Goal: Task Accomplishment & Management: Complete application form

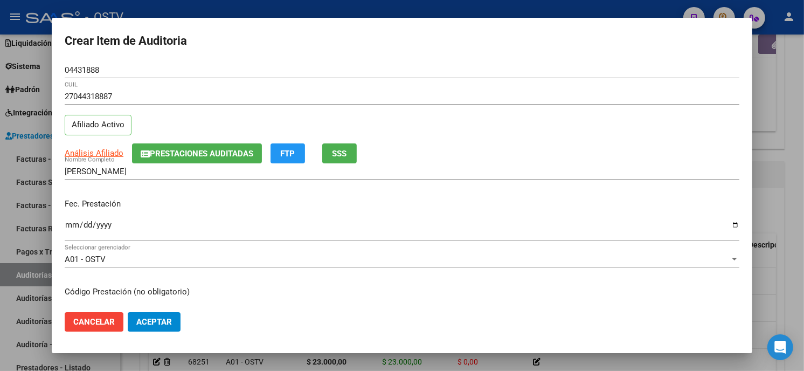
scroll to position [131, 0]
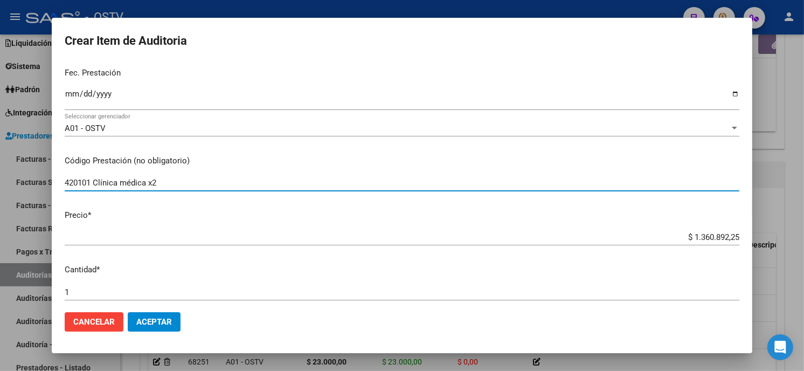
type input "420101 Clínica médica x2"
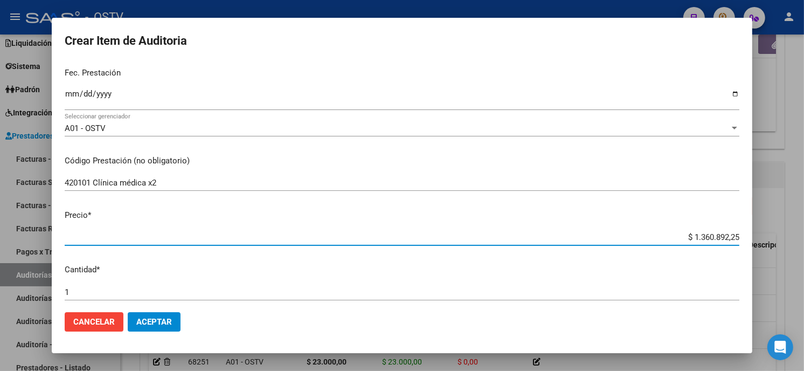
type input "$ 0,04"
type input "$ 0,46"
type input "$ 4,60"
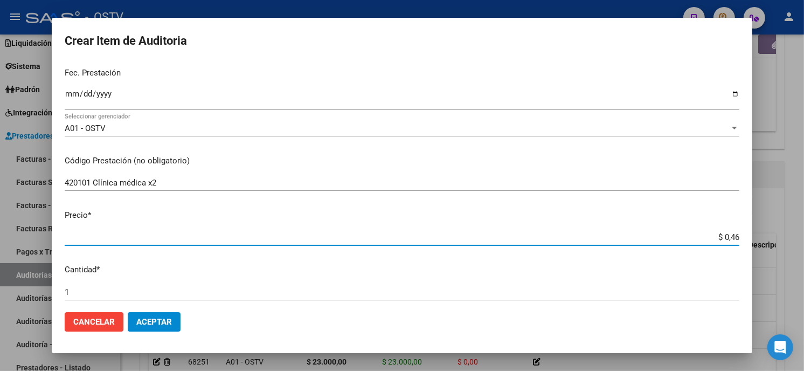
type input "$ 4,60"
type input "$ 46,00"
type input "$ 460,00"
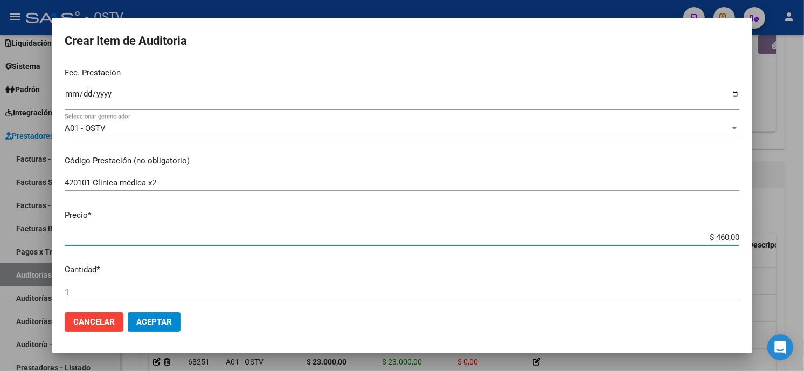
type input "$ 4.600,00"
type input "$ 46.000,00"
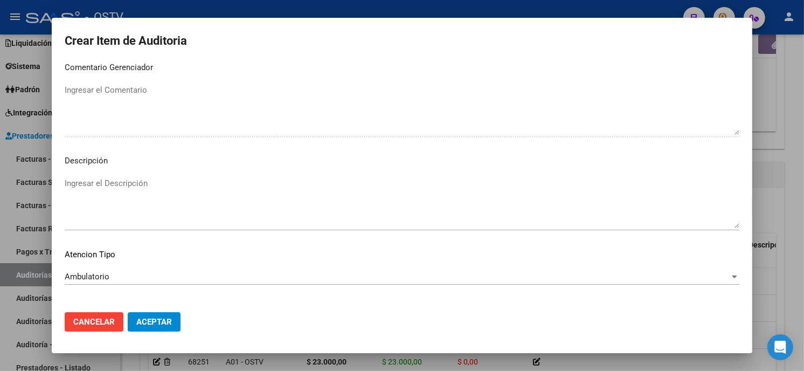
scroll to position [636, 0]
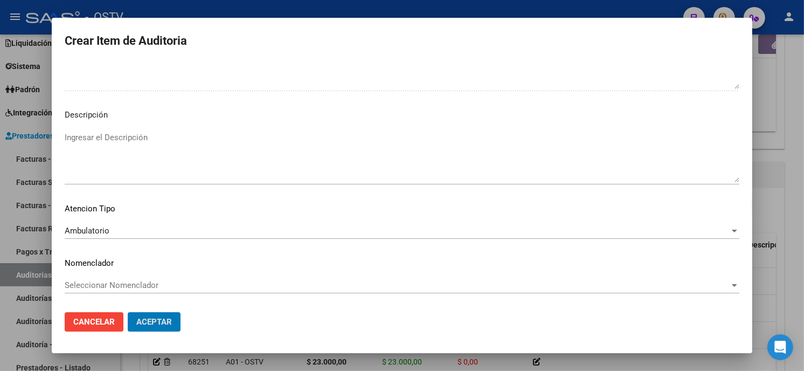
click at [128, 312] on button "Aceptar" at bounding box center [154, 321] width 53 height 19
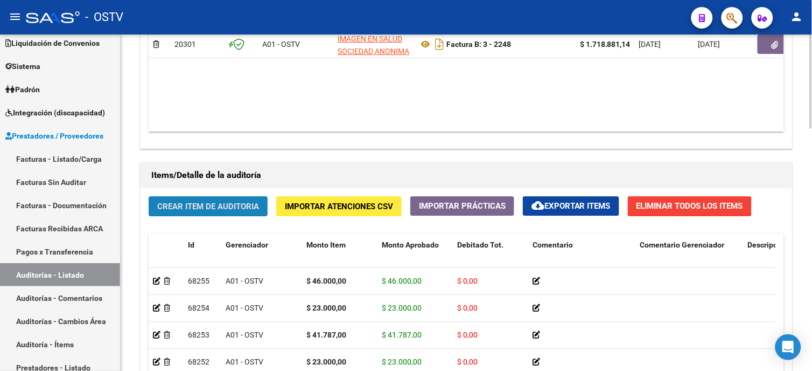
click at [215, 197] on button "Crear Item de Auditoria" at bounding box center [208, 206] width 119 height 20
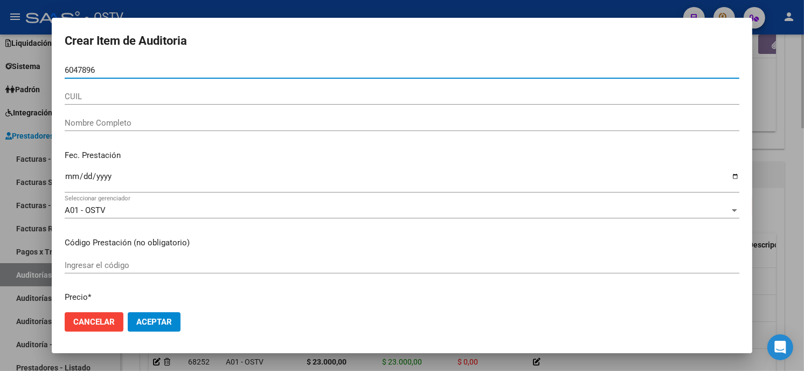
type input "06047896"
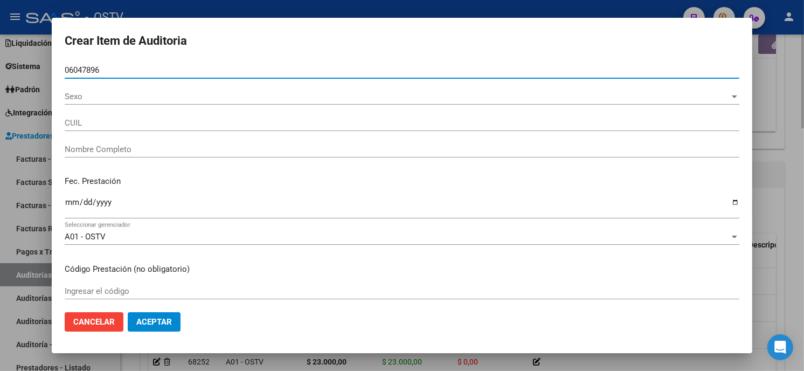
type input "27060478967"
type input "[PERSON_NAME]"
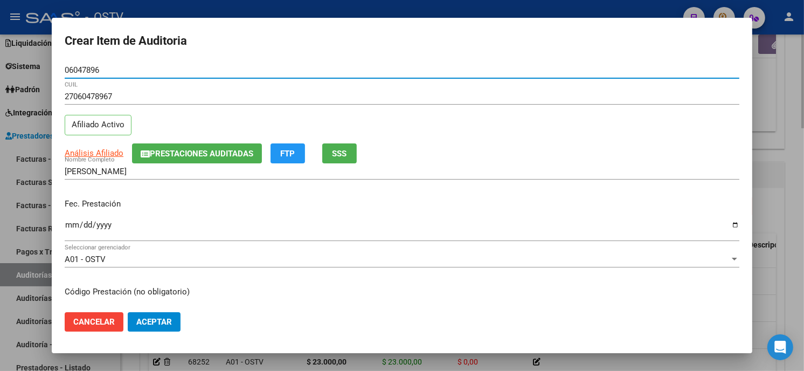
type input "06047896"
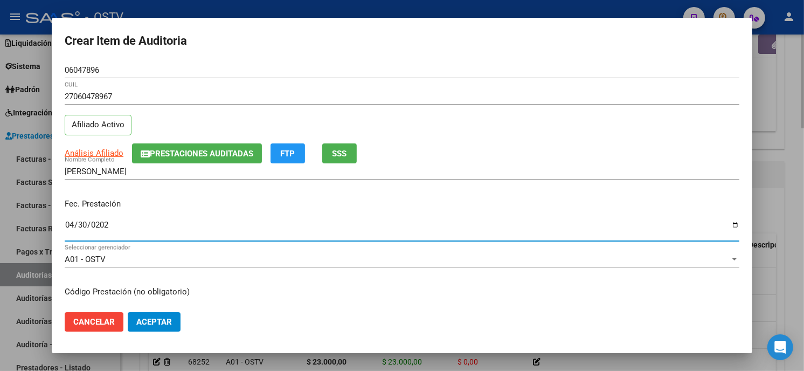
type input "[DATE]"
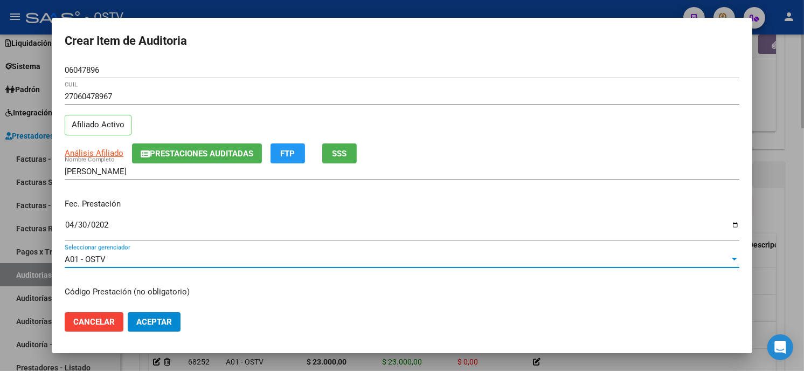
scroll to position [131, 0]
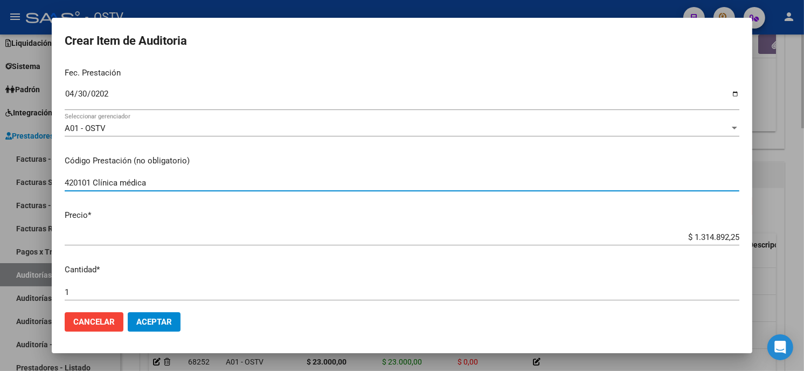
type input "420101 Clínica médica"
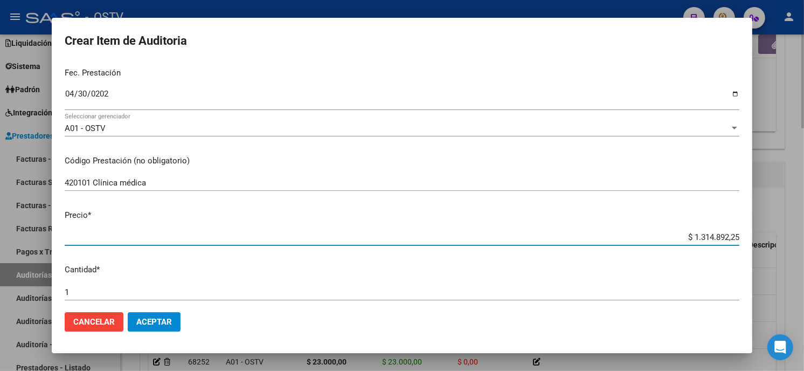
type input "$ 0,01"
type input "$ 0,17"
type input "$ 1,78"
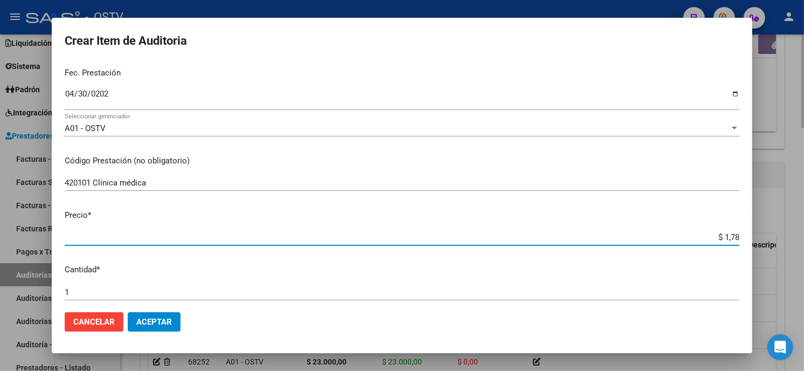
type input "$ 1,78"
type input "$ 17,89"
type input "$ 178,90"
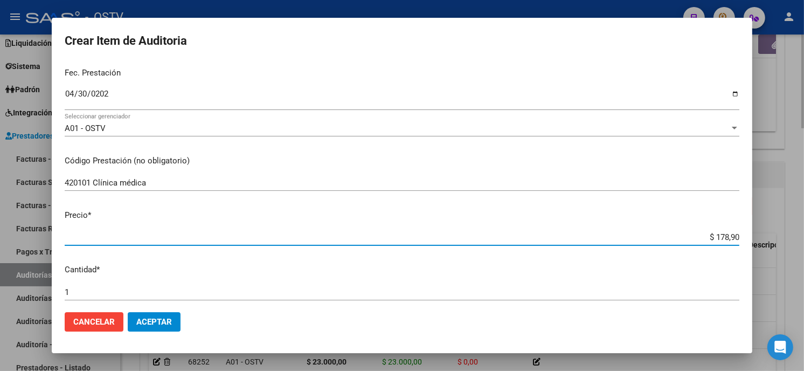
type input "$ 1.789,00"
type input "$ 17.890,00"
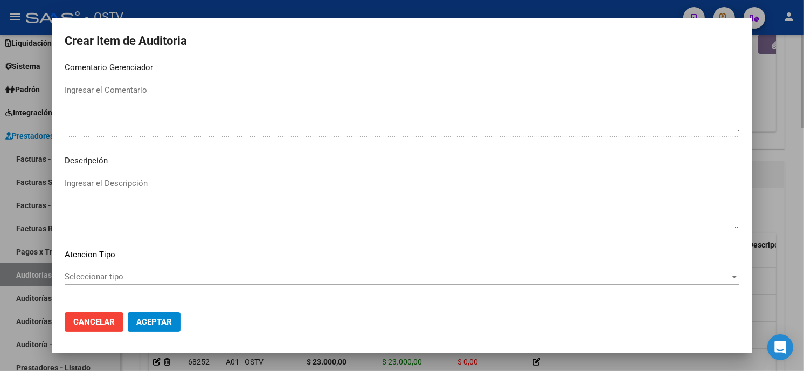
scroll to position [636, 0]
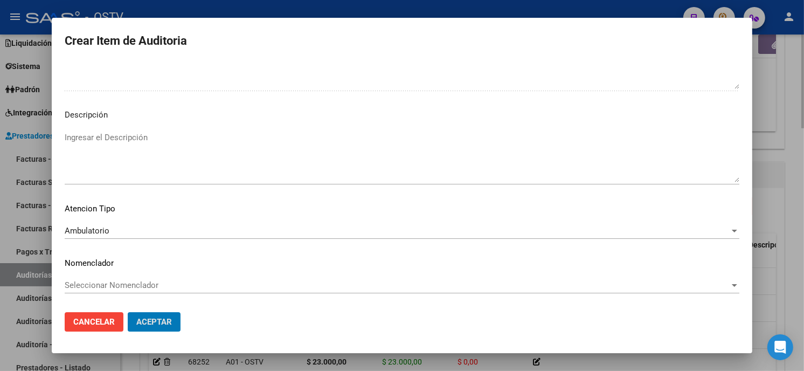
click at [128, 312] on button "Aceptar" at bounding box center [154, 321] width 53 height 19
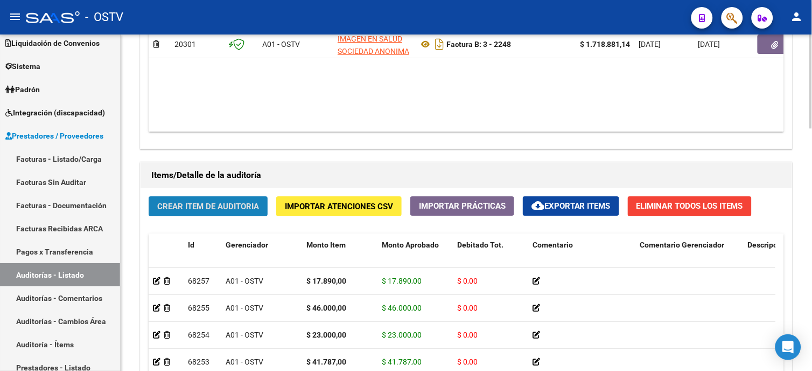
click at [213, 204] on span "Crear Item de Auditoria" at bounding box center [208, 206] width 102 height 10
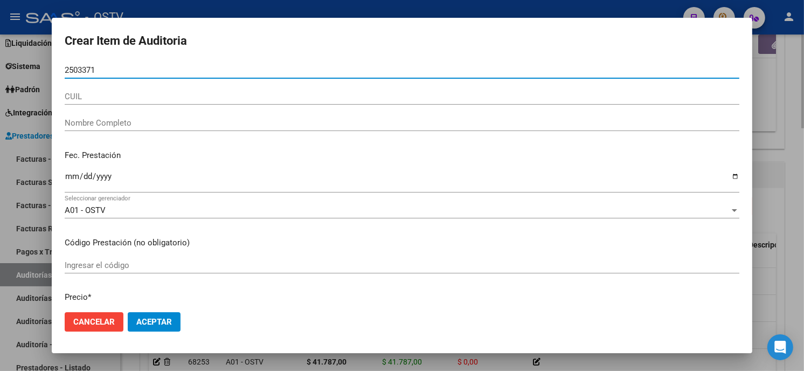
type input "25033717"
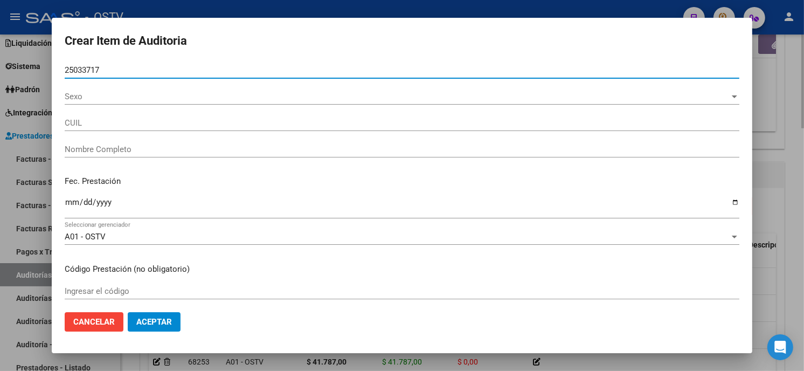
type input "27250337170"
type input "[PERSON_NAME]"
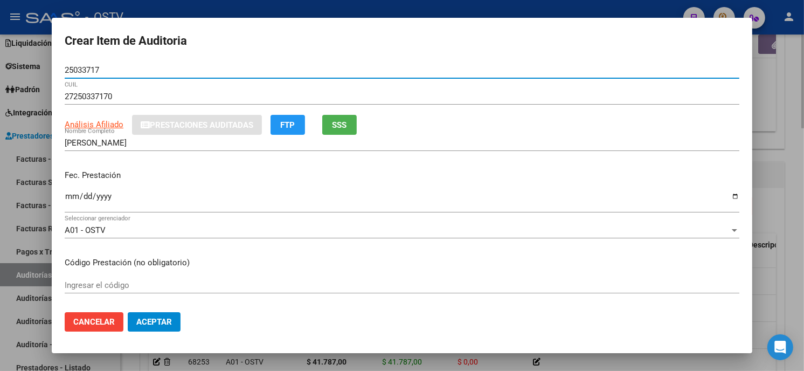
type input "25033717"
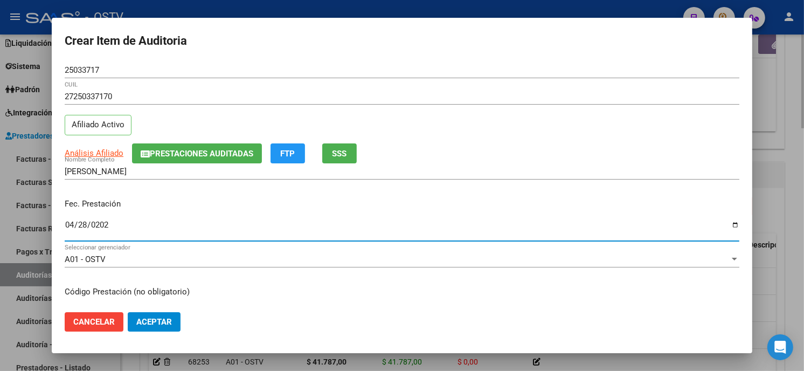
type input "[DATE]"
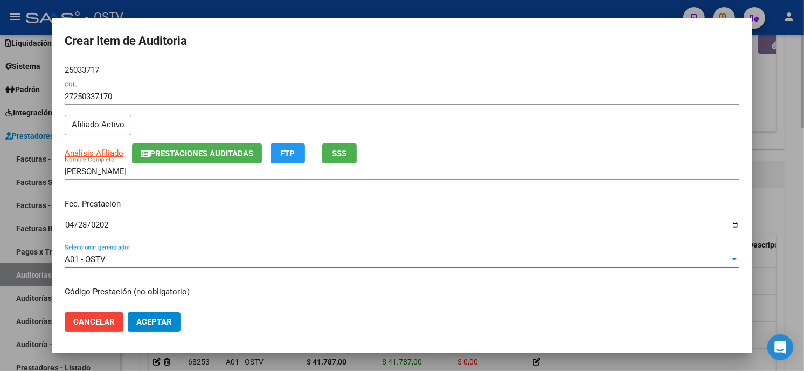
scroll to position [131, 0]
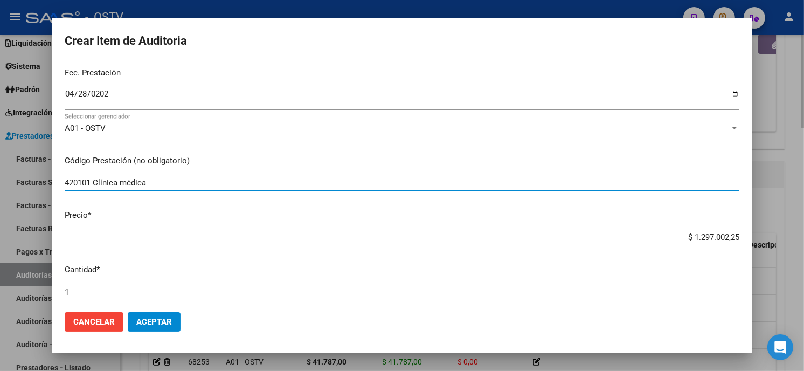
type input "420101 Clínica médica"
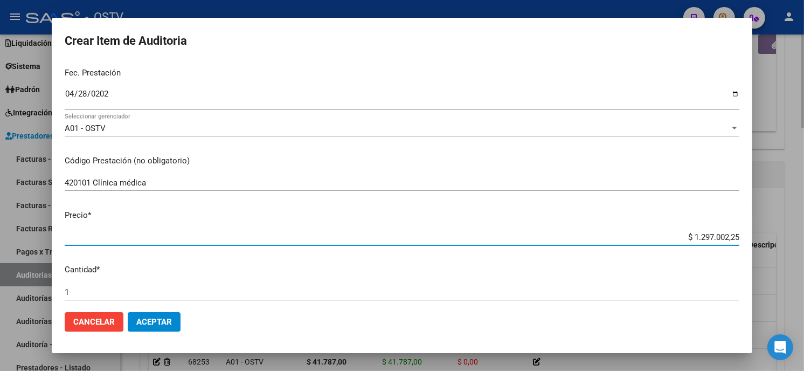
type input "$ 0,01"
type input "$ 0,18"
type input "$ 1,87"
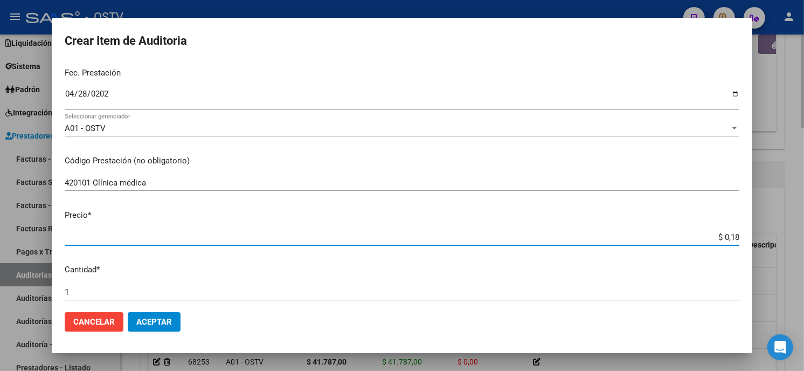
type input "$ 1,87"
type input "$ 18,78"
type input "$ 187,87"
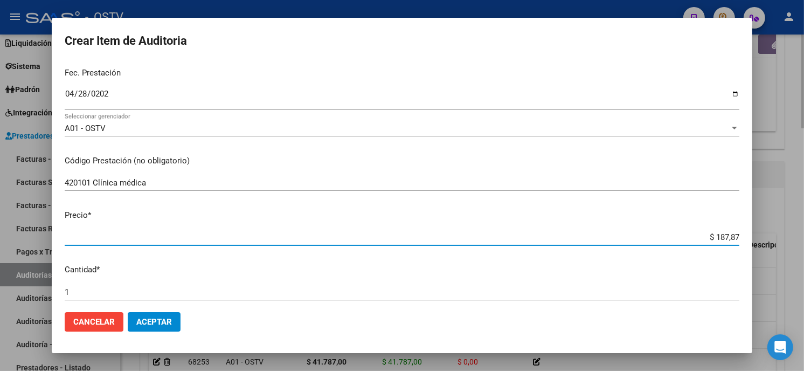
type input "$ 1.878,70"
type input "$ 18.787,00"
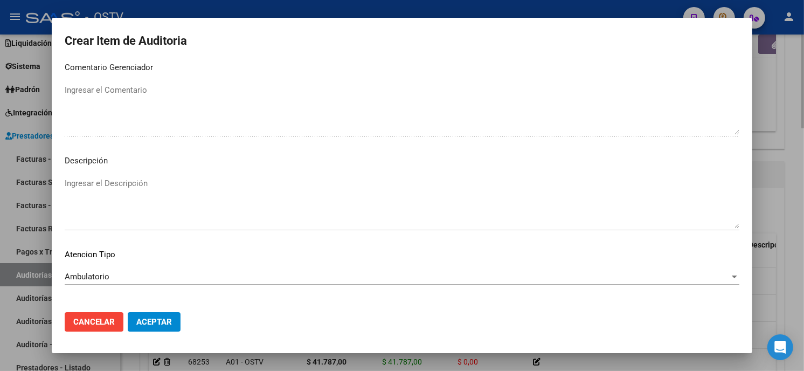
scroll to position [636, 0]
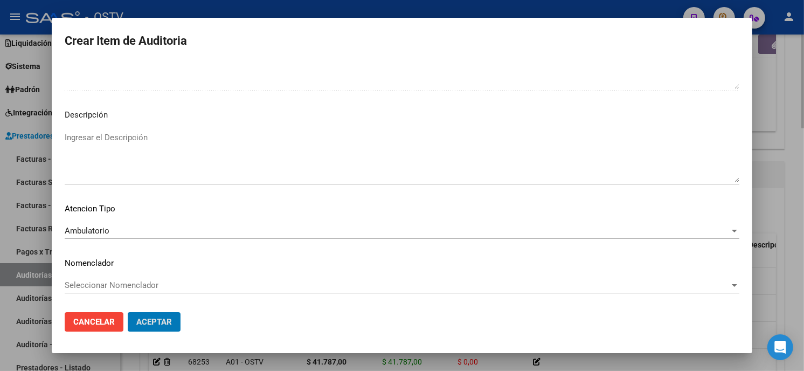
click at [128, 312] on button "Aceptar" at bounding box center [154, 321] width 53 height 19
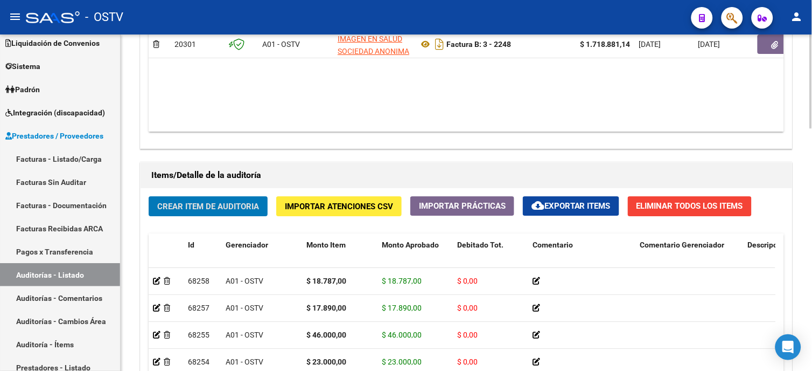
click at [213, 204] on span "Crear Item de Auditoria" at bounding box center [208, 206] width 102 height 10
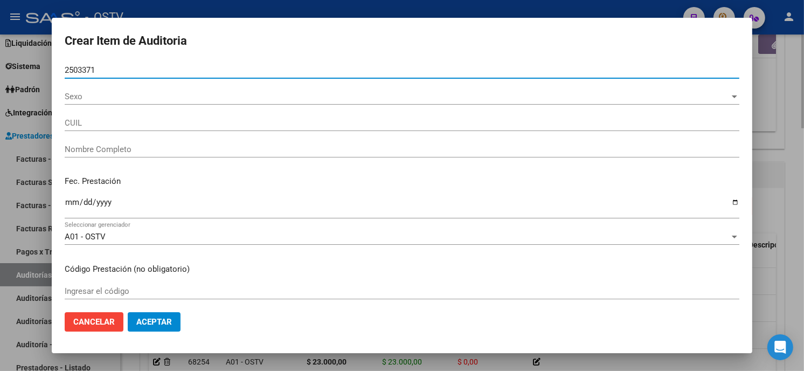
type input "25033717"
type input "27250337170"
type input "[PERSON_NAME]"
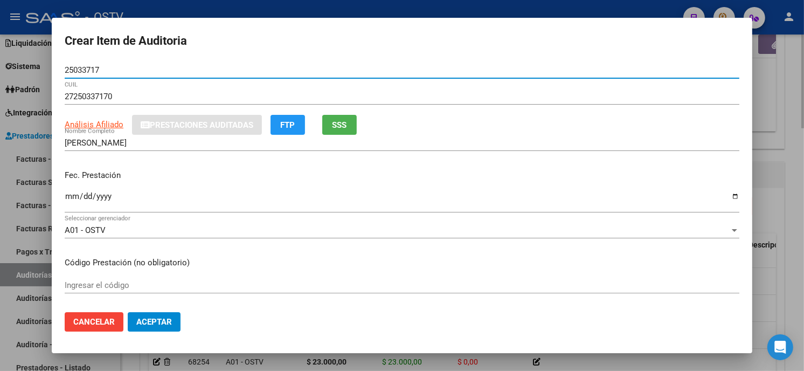
type input "25033717"
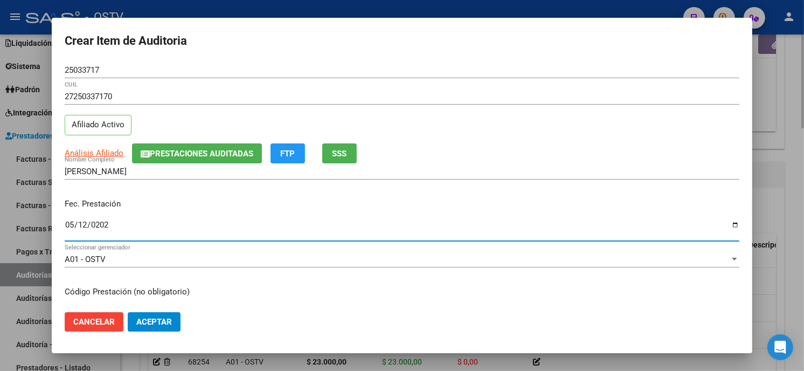
type input "[DATE]"
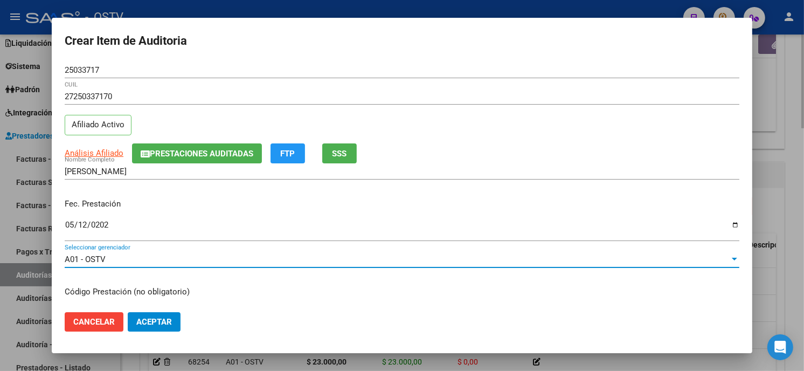
scroll to position [131, 0]
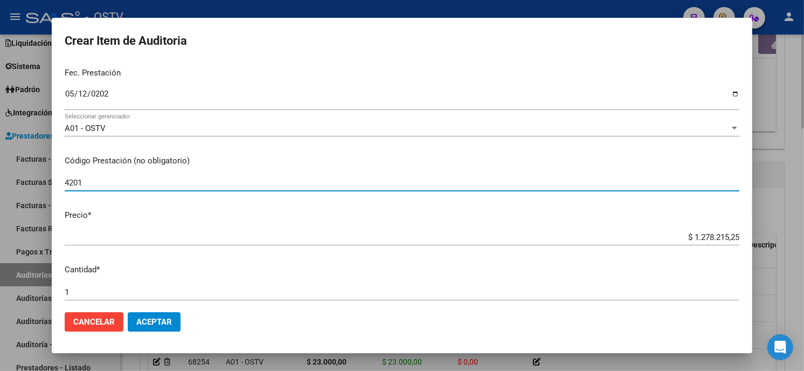
type input "420101 Clínica médica"
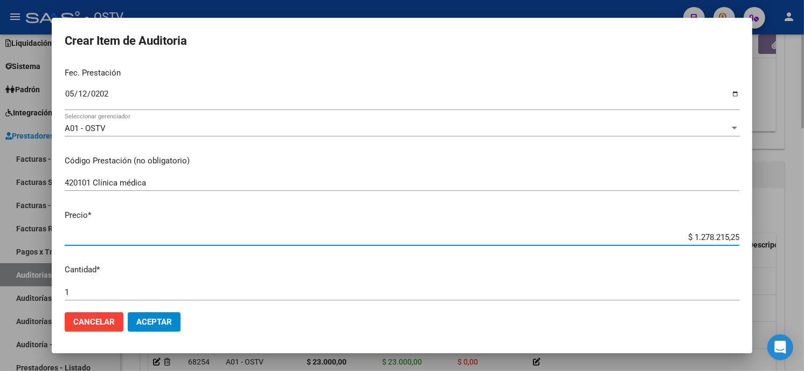
type input "$ 0,01"
type input "$ 0,18"
type input "$ 1,87"
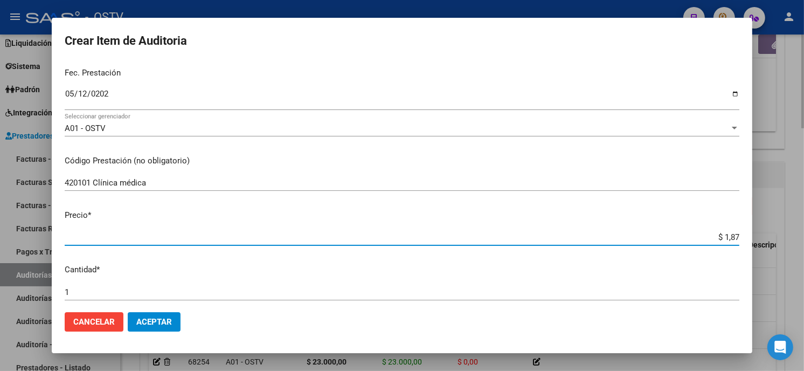
type input "$ 1,87"
type input "$ 18,78"
type input "$ 187,87"
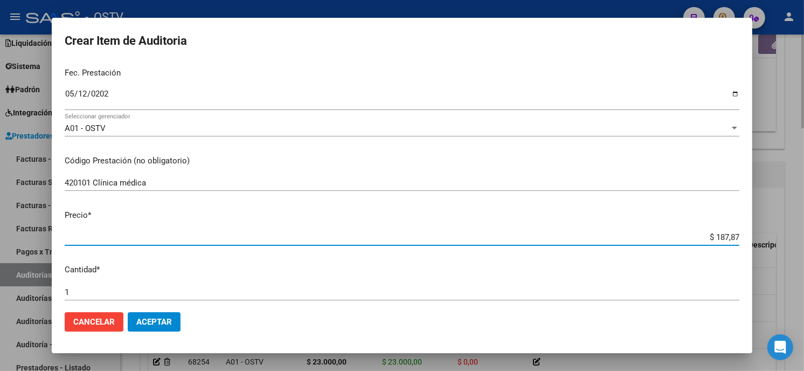
type input "$ 1.878,70"
type input "$ 18.787,00"
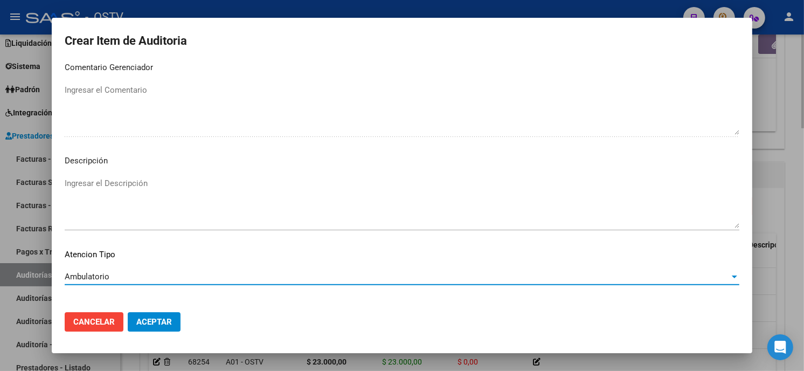
scroll to position [636, 0]
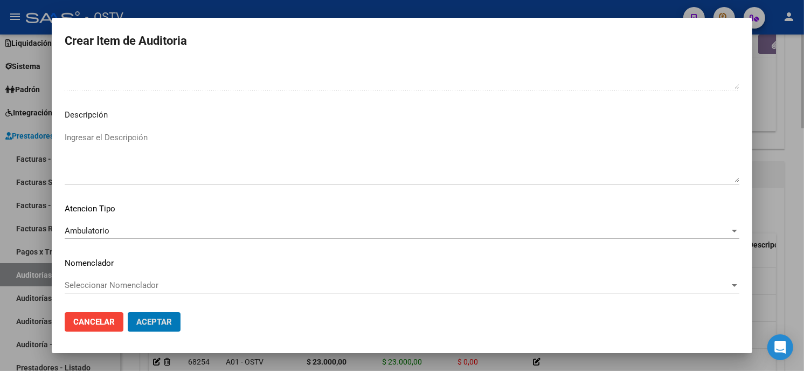
click at [128, 312] on button "Aceptar" at bounding box center [154, 321] width 53 height 19
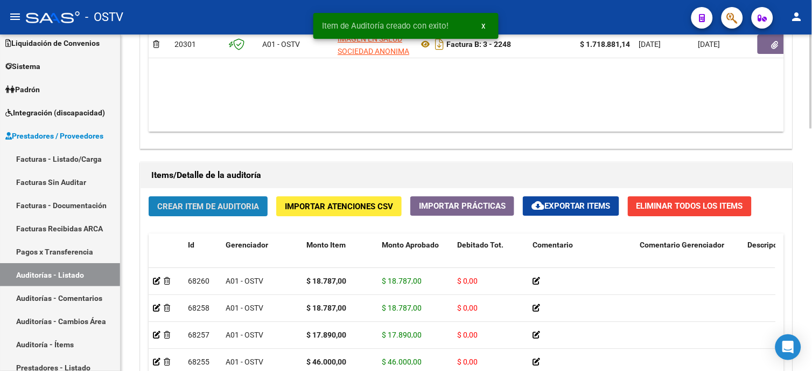
click at [215, 211] on span "Crear Item de Auditoria" at bounding box center [208, 206] width 102 height 10
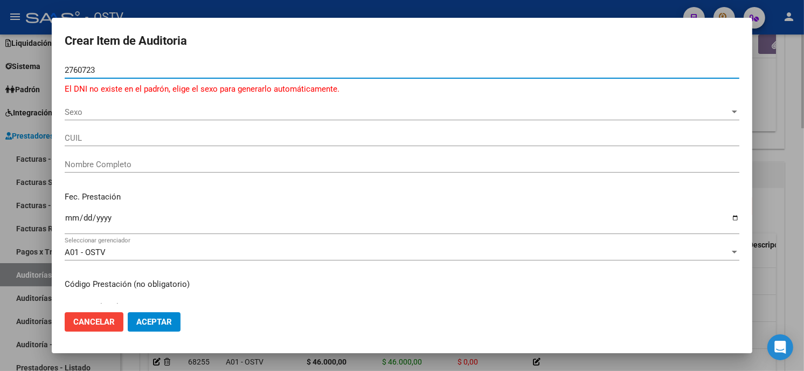
type input "27607239"
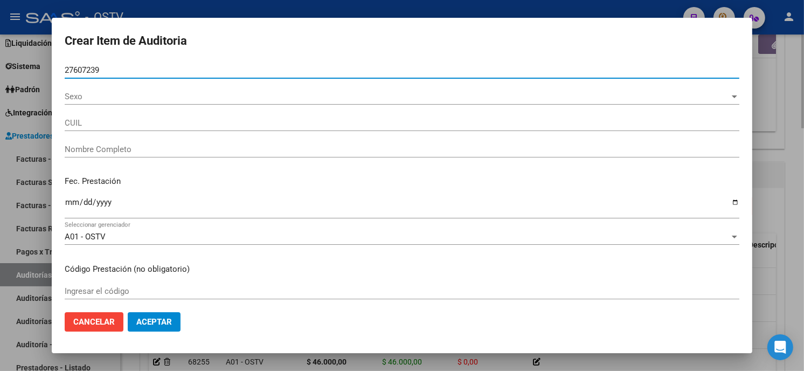
type input "20276072391"
type input "[PERSON_NAME]"
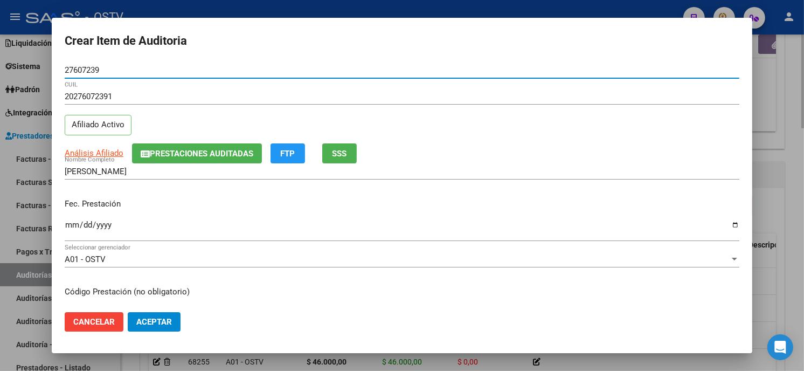
type input "27607239"
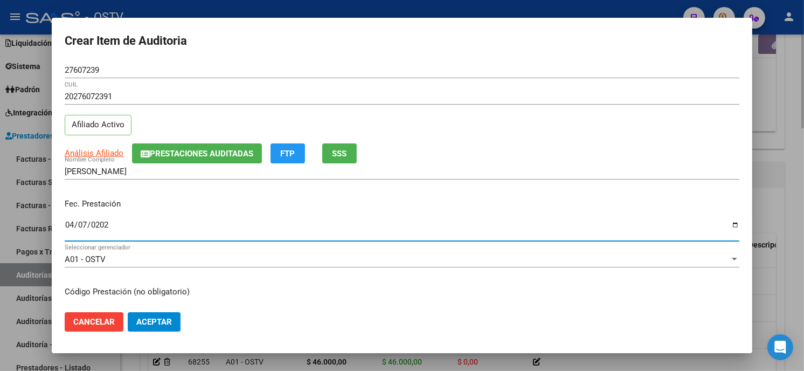
type input "[DATE]"
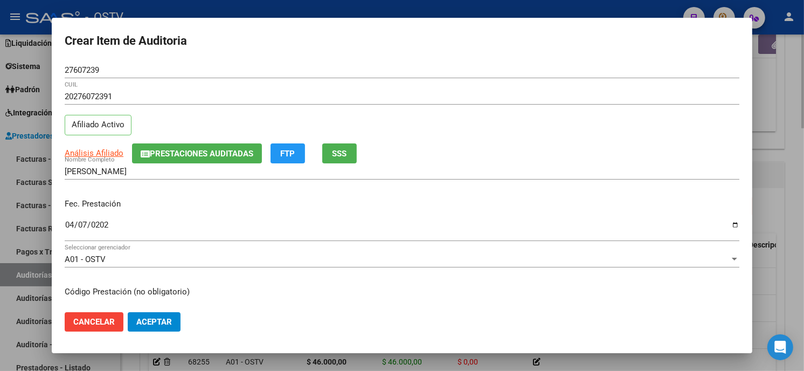
scroll to position [131, 0]
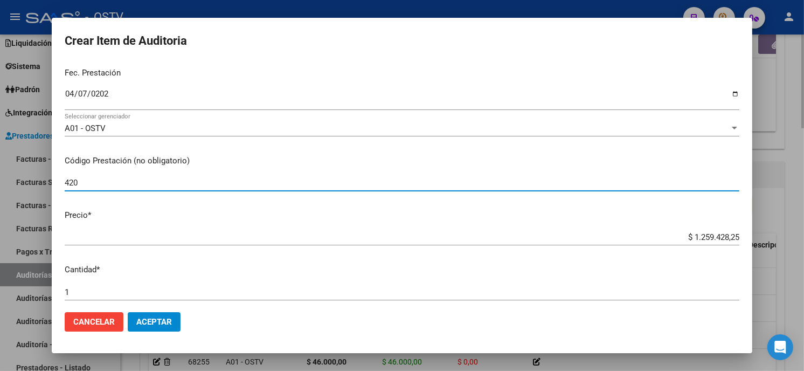
type input "420101 Clínica médica"
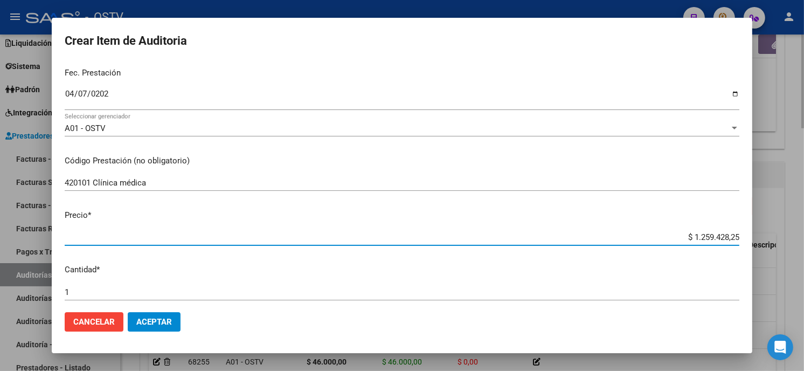
type input "$ 0,01"
type input "$ 0,17"
type input "$ 1,78"
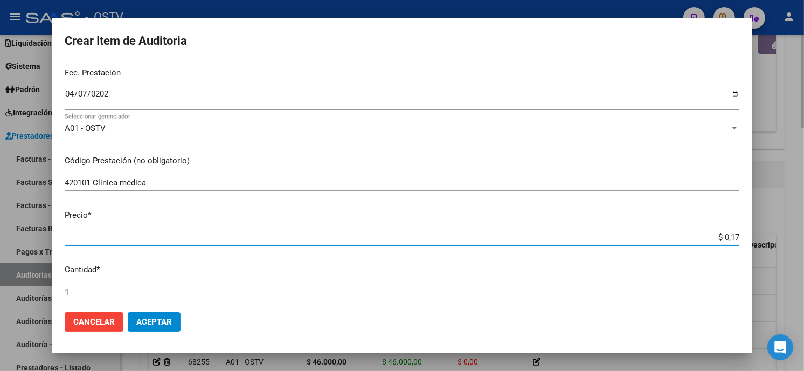
type input "$ 1,78"
type input "$ 17,85"
type input "$ 178,50"
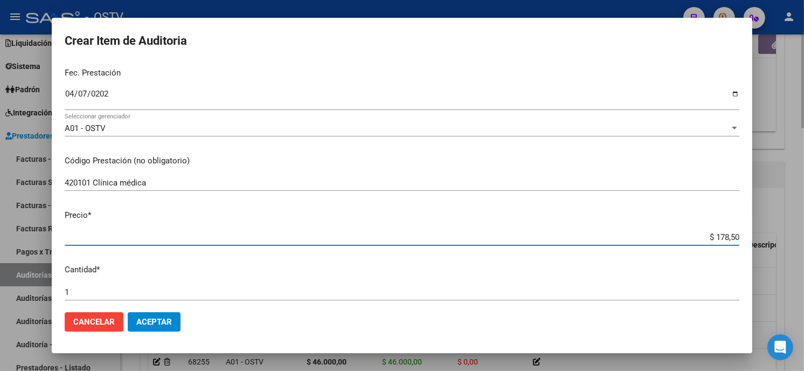
type input "$ 1.785,00"
type input "$ 17.850,00"
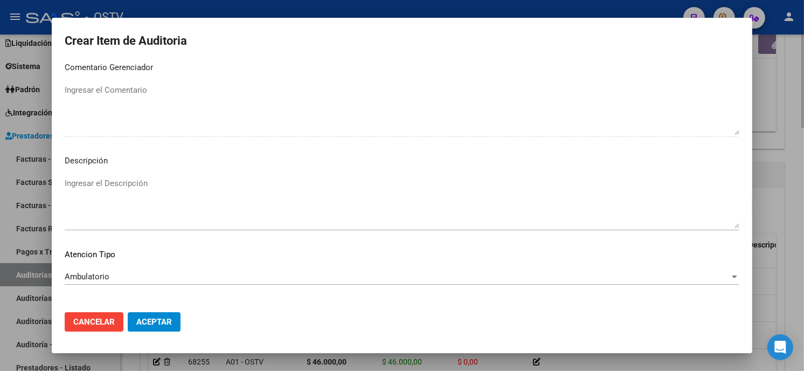
scroll to position [636, 0]
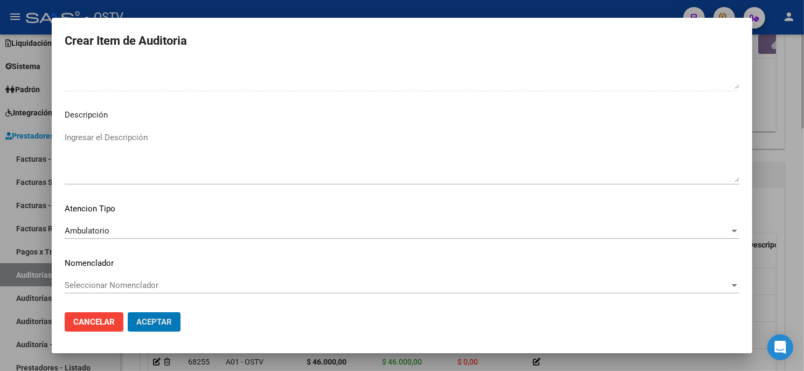
click at [128, 312] on button "Aceptar" at bounding box center [154, 321] width 53 height 19
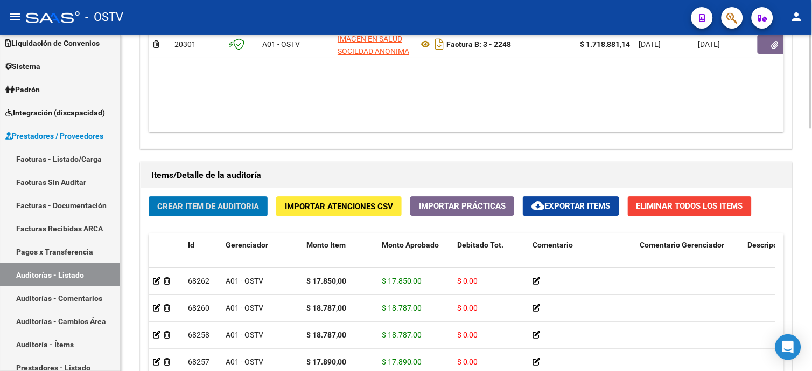
click at [215, 211] on span "Crear Item de Auditoria" at bounding box center [208, 206] width 102 height 10
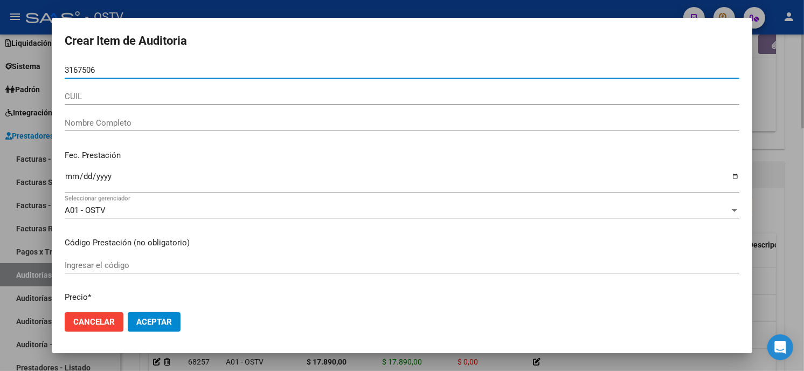
type input "31675066"
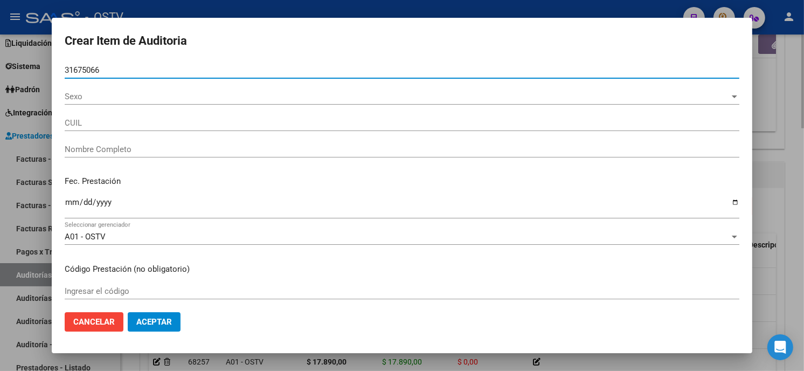
type input "23316750664"
type input "[PERSON_NAME]"
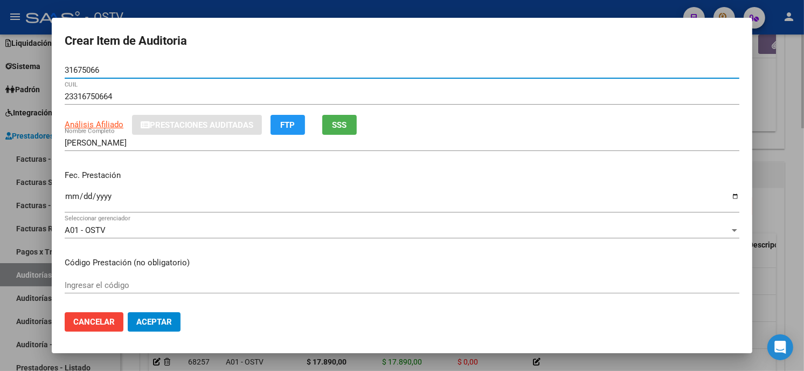
type input "31675066"
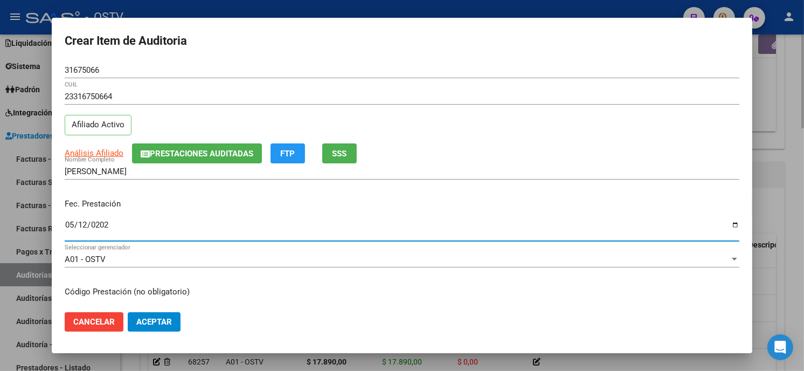
type input "[DATE]"
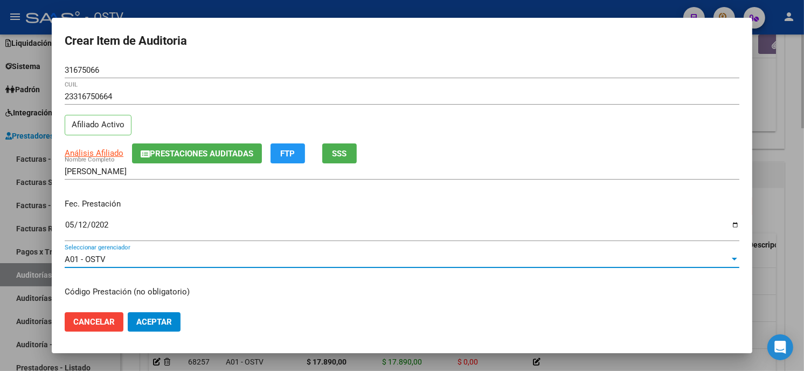
scroll to position [131, 0]
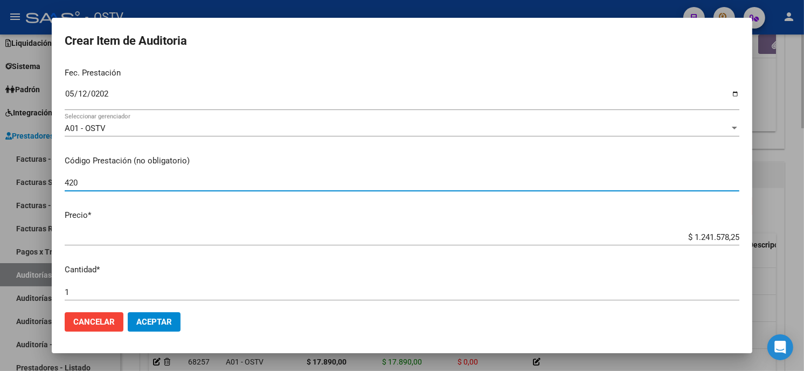
type input "420101 Clínica médica"
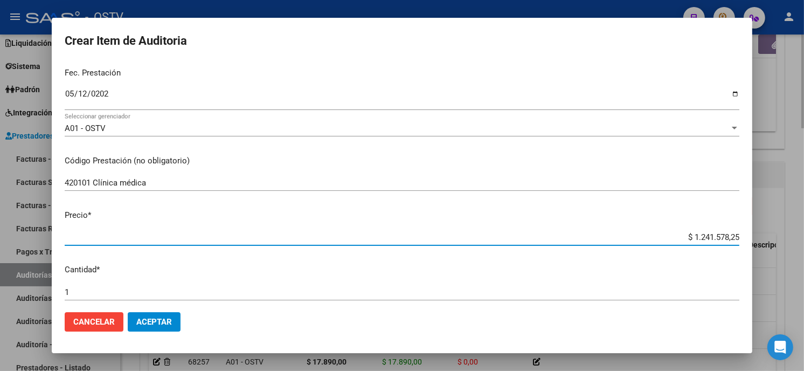
type input "$ 0,01"
type input "$ 0,18"
type input "$ 1,87"
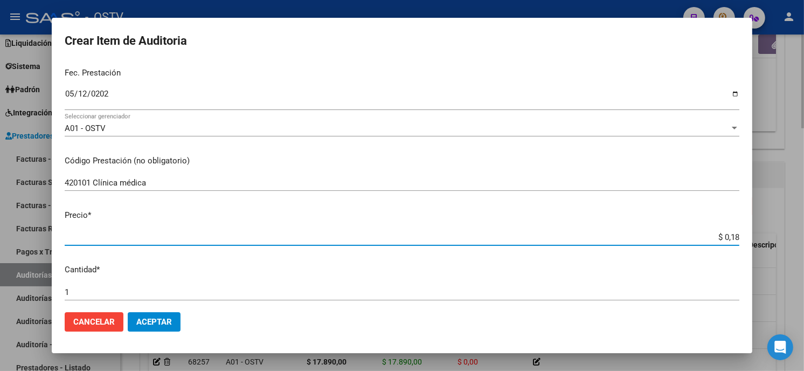
type input "$ 1,87"
type input "$ 18,78"
type input "$ 187,87"
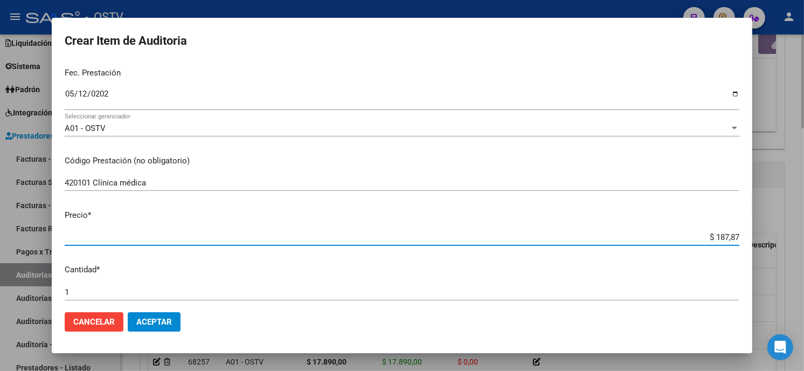
type input "$ 1.878,70"
type input "$ 18.787,00"
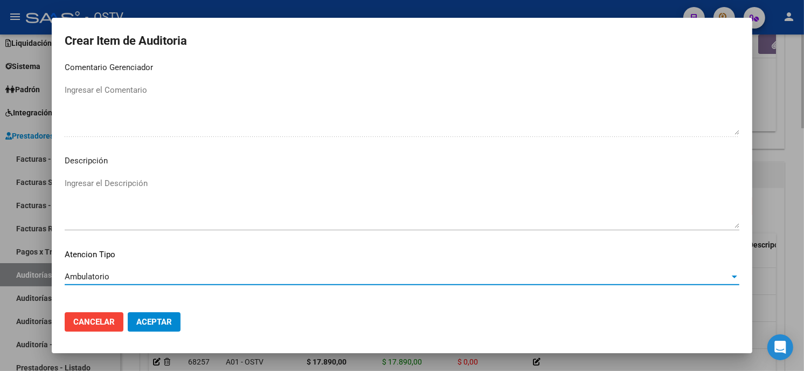
scroll to position [636, 0]
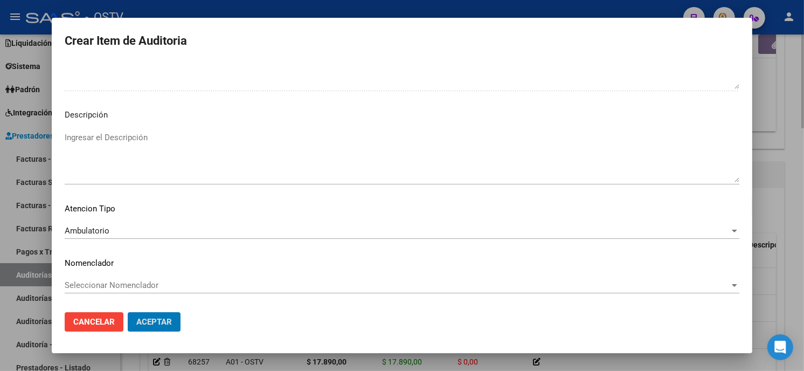
click at [128, 312] on button "Aceptar" at bounding box center [154, 321] width 53 height 19
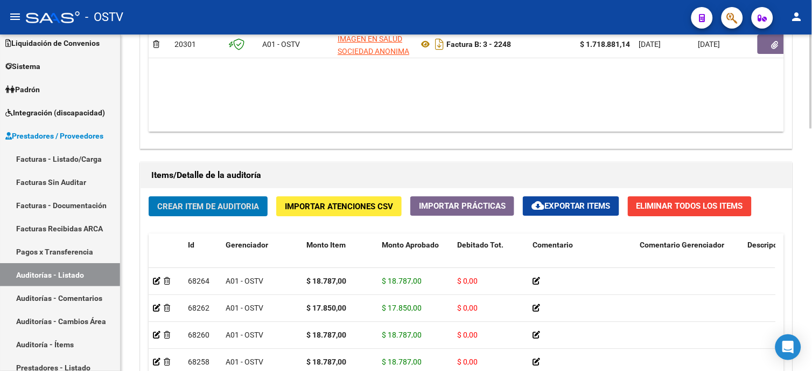
click at [215, 211] on span "Crear Item de Auditoria" at bounding box center [208, 206] width 102 height 10
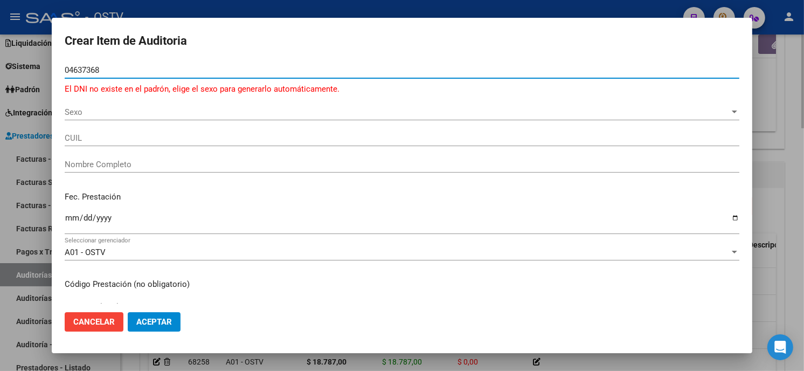
type input "04637368"
type input "0"
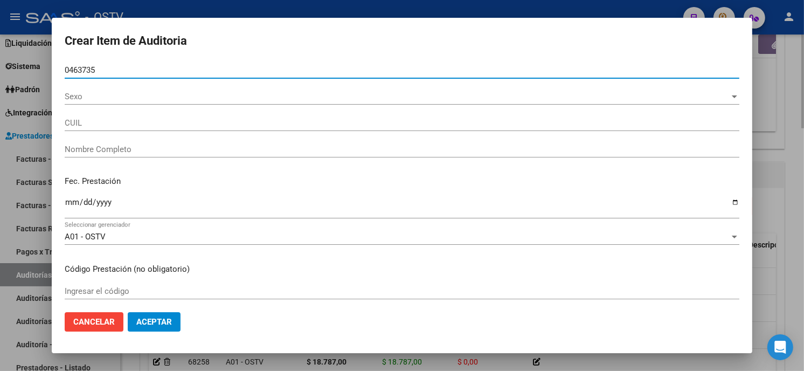
type input "04637356"
type input "20046373562"
type input "[PERSON_NAME]"
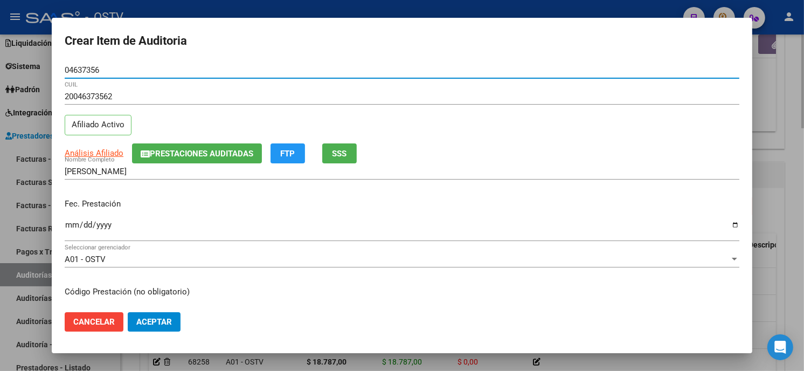
type input "04637356"
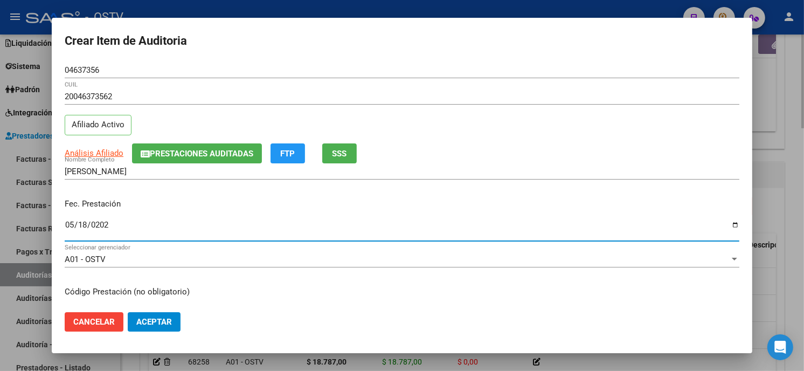
type input "[DATE]"
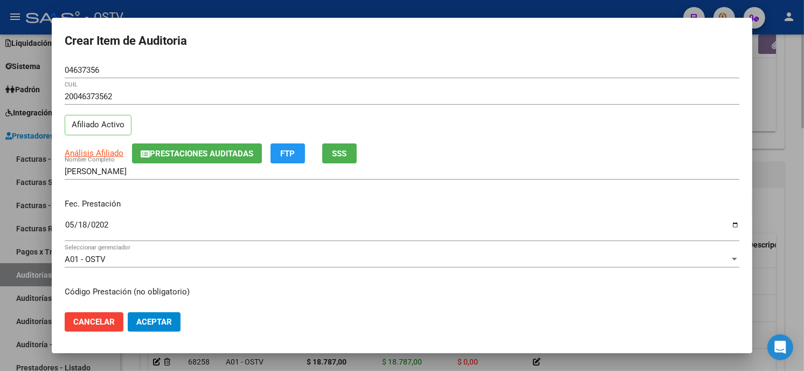
scroll to position [131, 0]
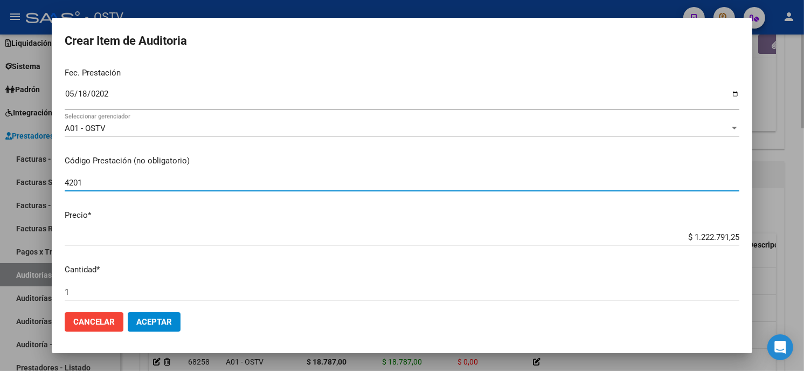
type input "420101 Clínica médica"
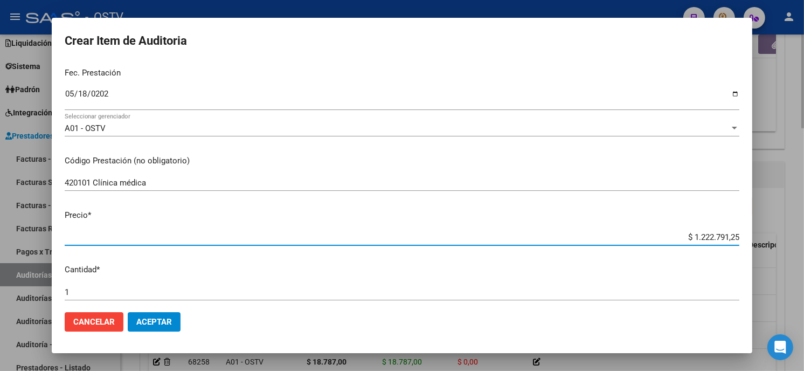
type input "$ 0,02"
type input "$ 0,23"
type input "$ 2,30"
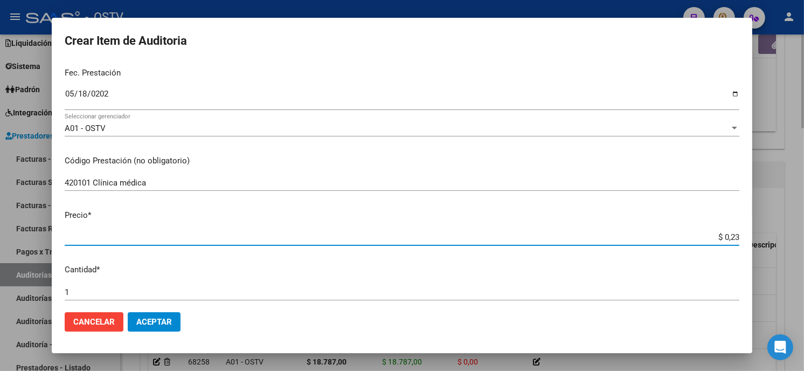
type input "$ 2,30"
type input "$ 23,00"
type input "$ 230,00"
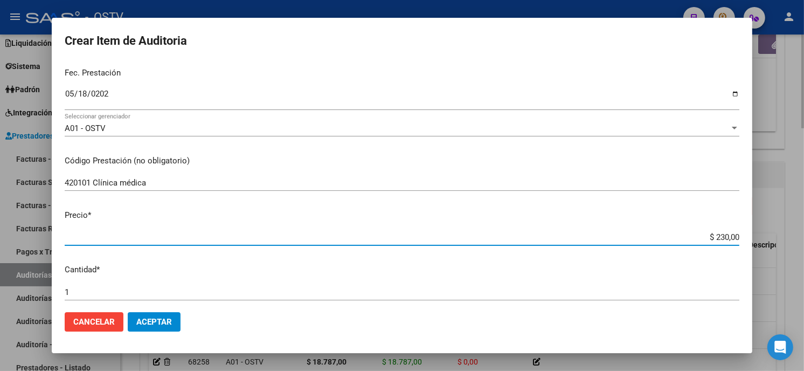
type input "$ 2.300,00"
type input "$ 23.000,00"
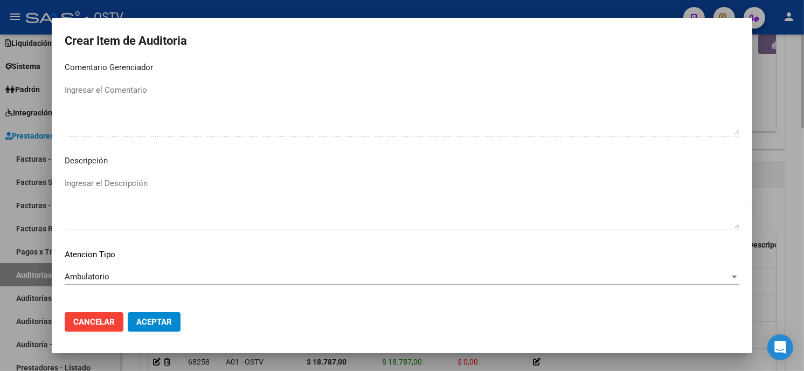
scroll to position [636, 0]
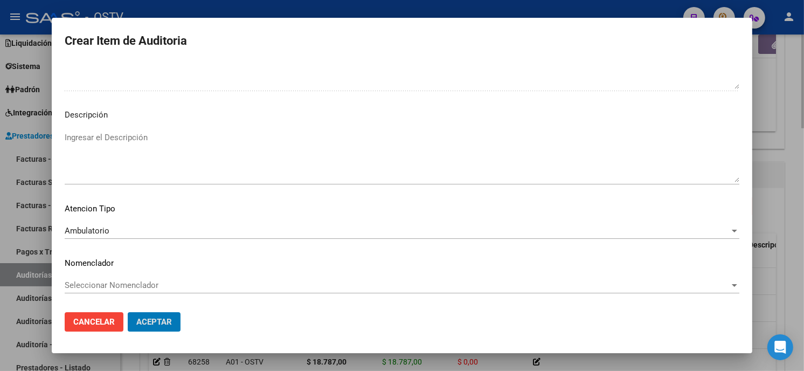
click at [128, 312] on button "Aceptar" at bounding box center [154, 321] width 53 height 19
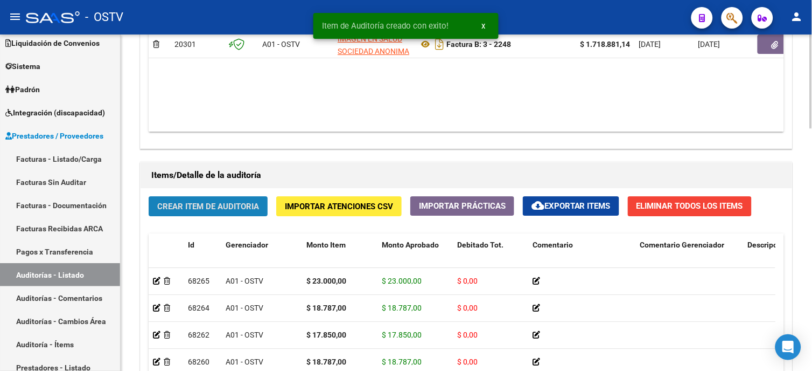
click at [218, 207] on span "Crear Item de Auditoria" at bounding box center [208, 206] width 102 height 10
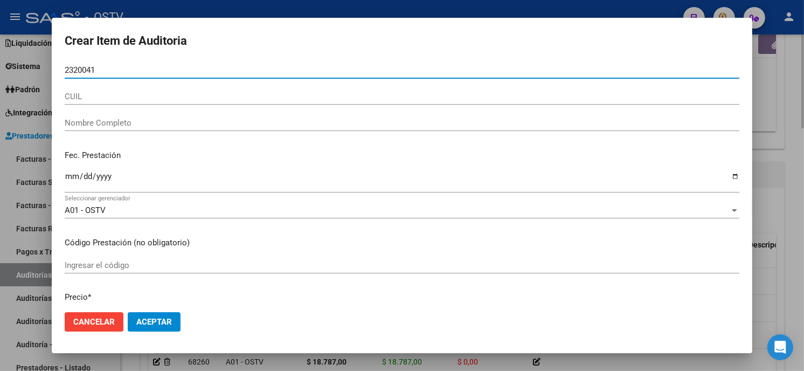
type input "23200411"
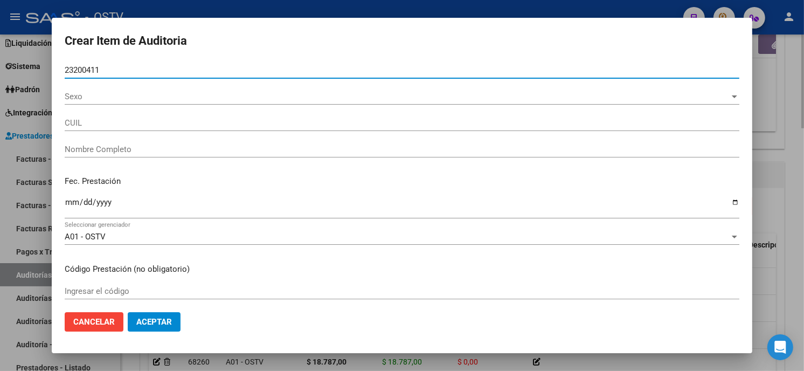
type input "27232004113"
type input "[PERSON_NAME]"
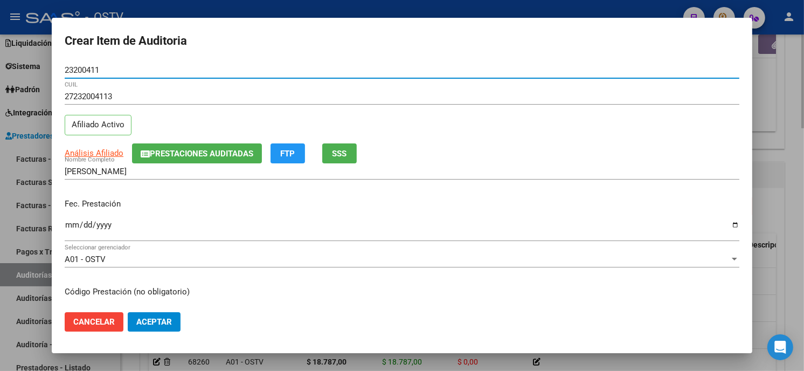
type input "23200411"
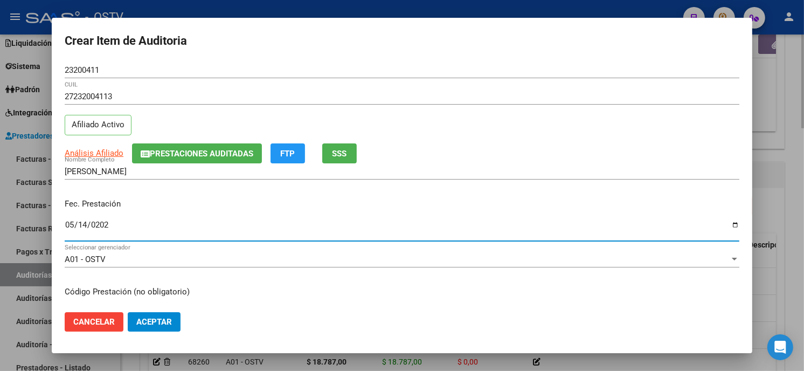
type input "[DATE]"
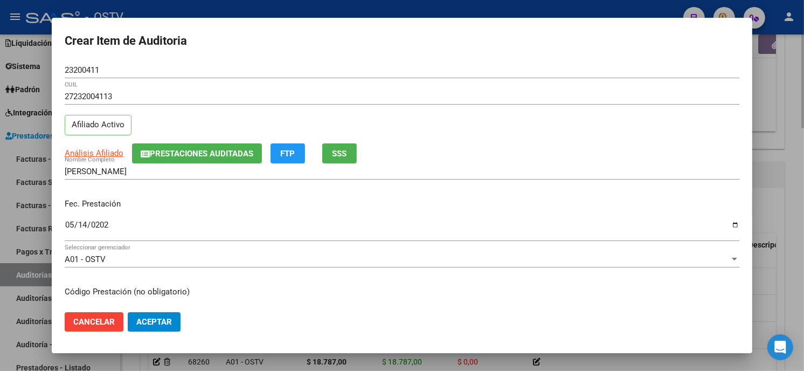
scroll to position [131, 0]
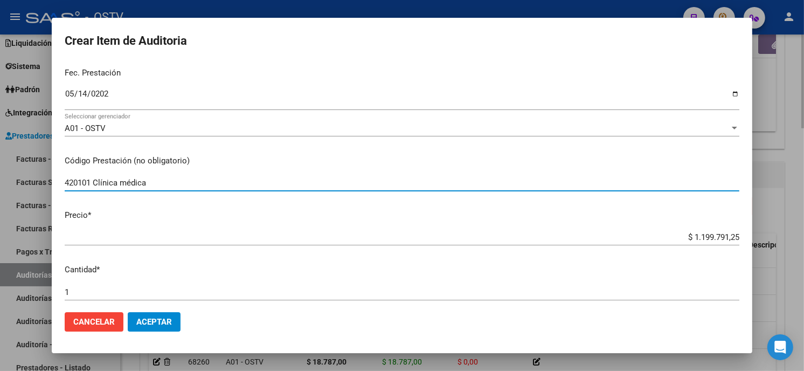
type input "420101 Clínica médica"
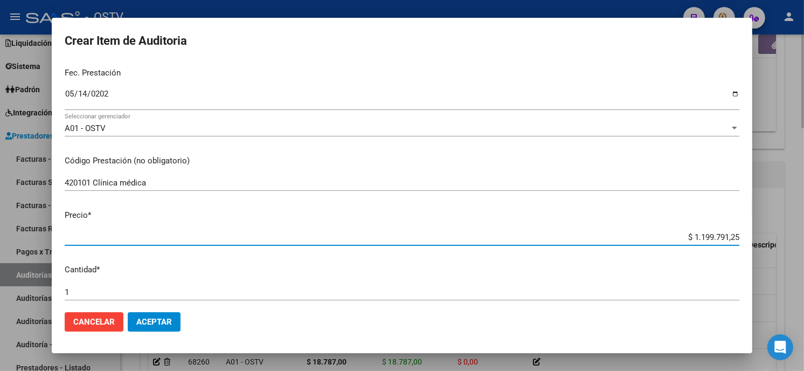
type input "$ 0,02"
type input "$ 0,23"
type input "$ 2,30"
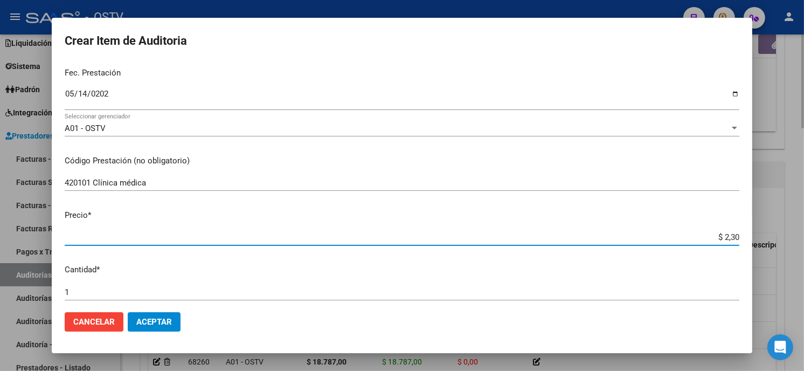
type input "$ 2,30"
type input "$ 23,00"
type input "$ 230,00"
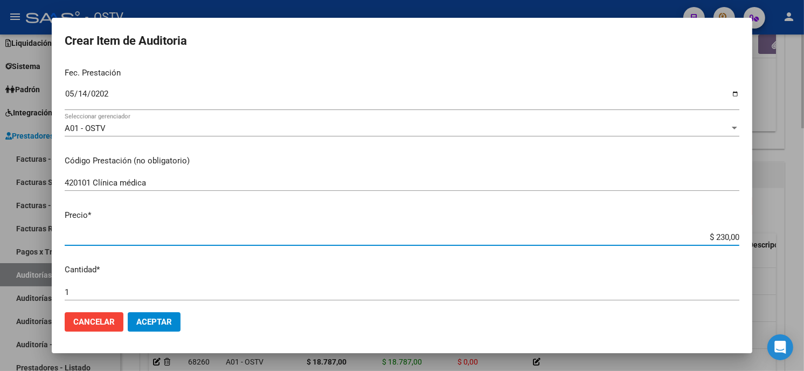
type input "$ 2.300,00"
type input "$ 23.000,00"
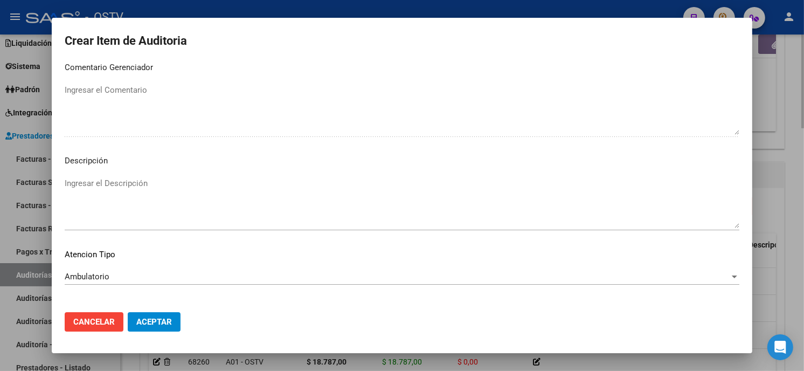
scroll to position [636, 0]
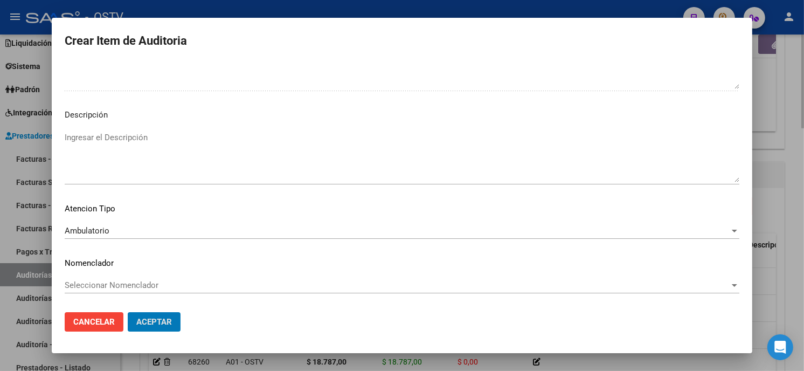
click at [128, 312] on button "Aceptar" at bounding box center [154, 321] width 53 height 19
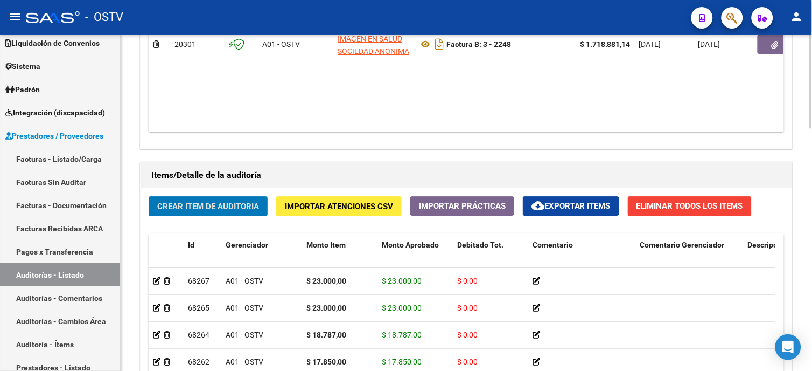
click at [214, 203] on span "Crear Item de Auditoria" at bounding box center [208, 206] width 102 height 10
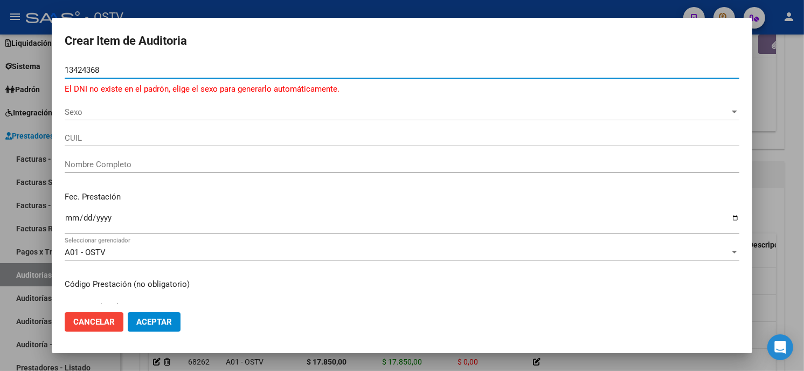
drag, startPoint x: 111, startPoint y: 68, endPoint x: 0, endPoint y: 68, distance: 111.0
click at [0, 72] on html "menu - OSTV person Firma Express Reportes Tablero de Control Ingresos Percibido…" at bounding box center [402, 185] width 804 height 371
type input "43424569"
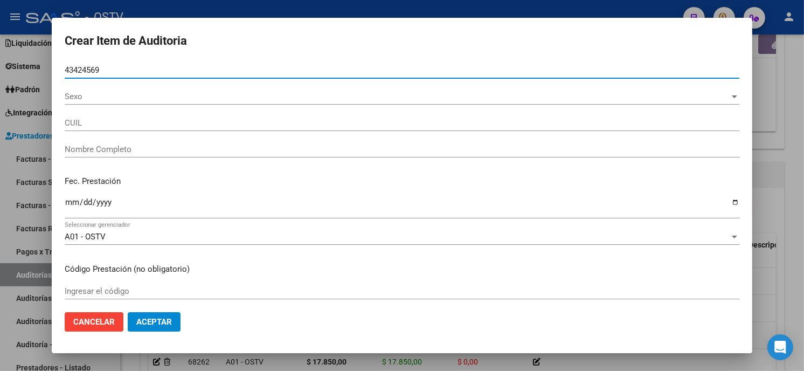
type input "27434245694"
type input "[PERSON_NAME]"
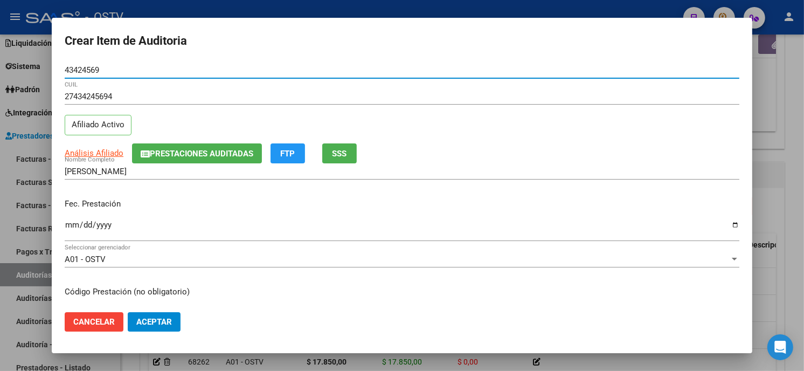
type input "43424569"
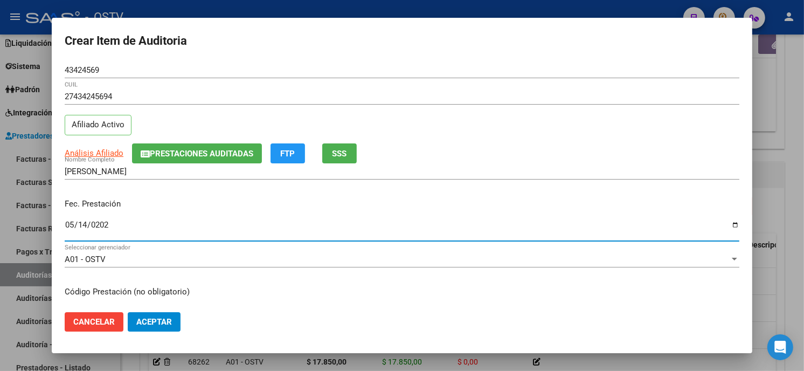
type input "[DATE]"
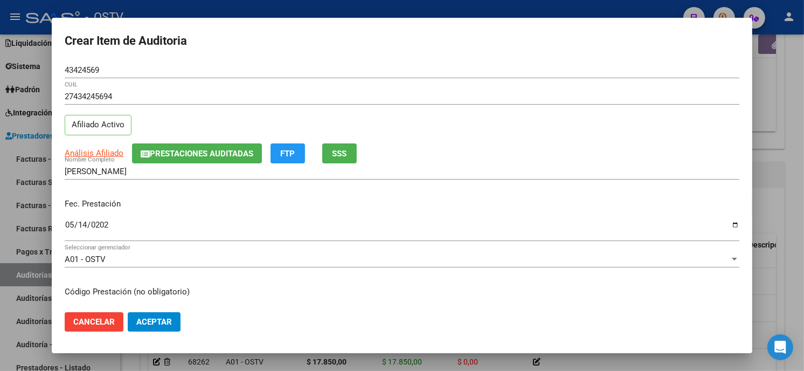
scroll to position [131, 0]
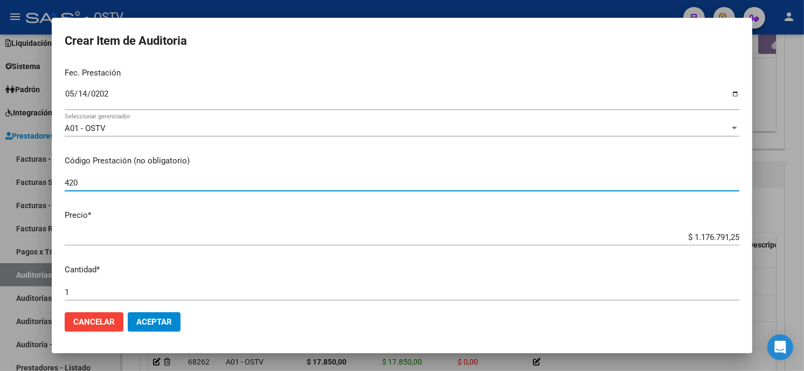
type input "420101 Clínica médica"
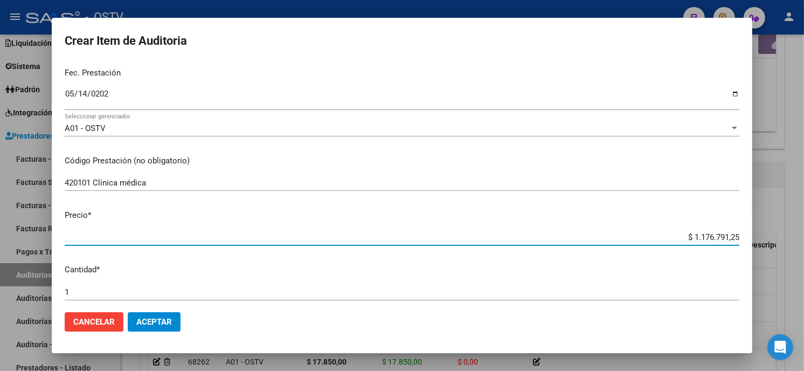
type input "$ 0,02"
type input "$ 0,23"
type input "$ 2,30"
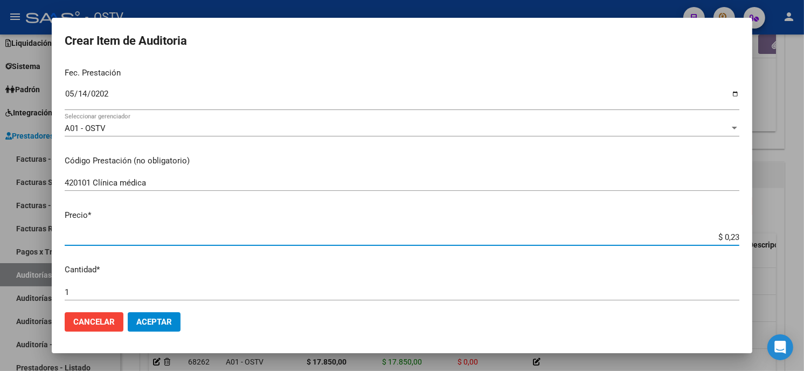
type input "$ 2,30"
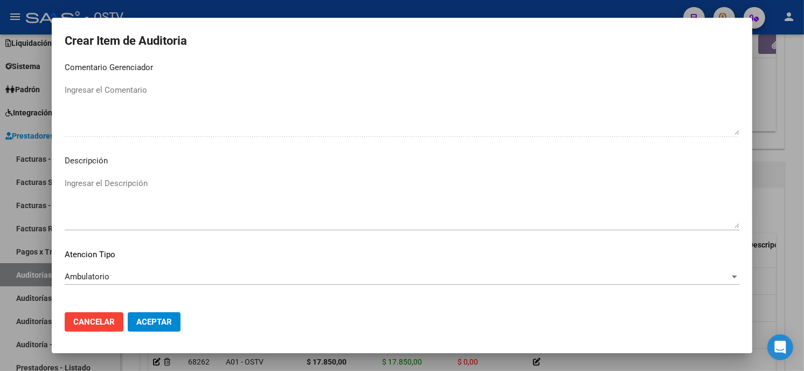
scroll to position [636, 0]
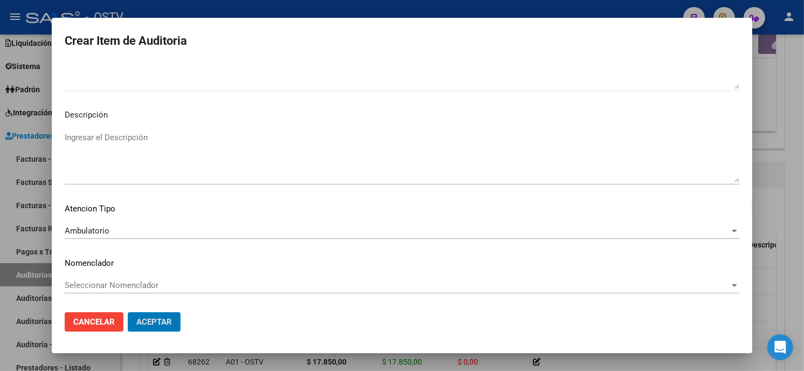
click at [128, 312] on button "Aceptar" at bounding box center [154, 321] width 53 height 19
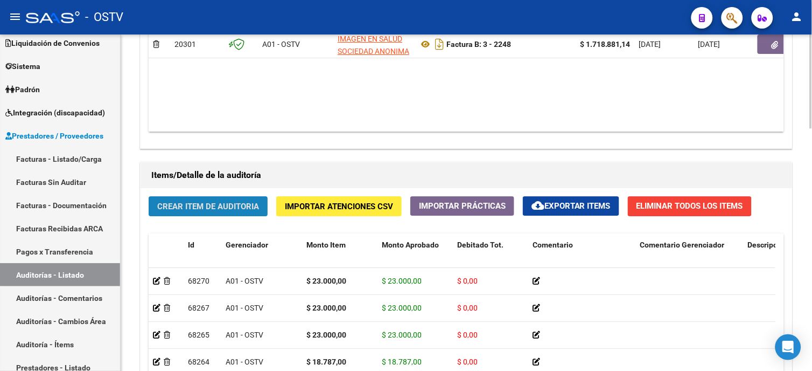
click at [245, 209] on span "Crear Item de Auditoria" at bounding box center [208, 206] width 102 height 10
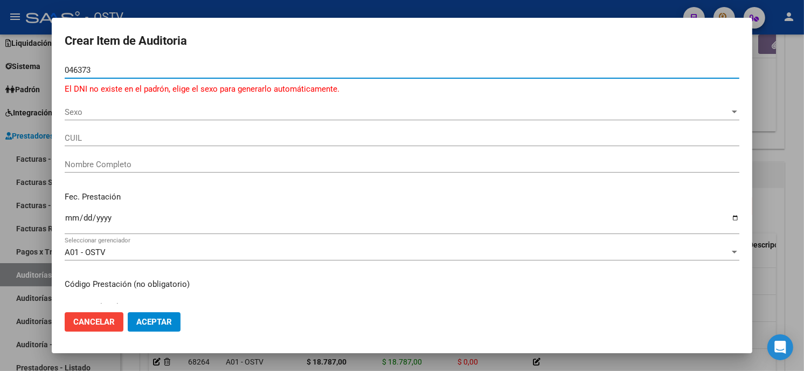
drag, startPoint x: 97, startPoint y: 66, endPoint x: 0, endPoint y: 76, distance: 97.5
click at [0, 81] on html "menu - OSTV person Firma Express Reportes Tablero de Control Ingresos Percibido…" at bounding box center [402, 185] width 804 height 371
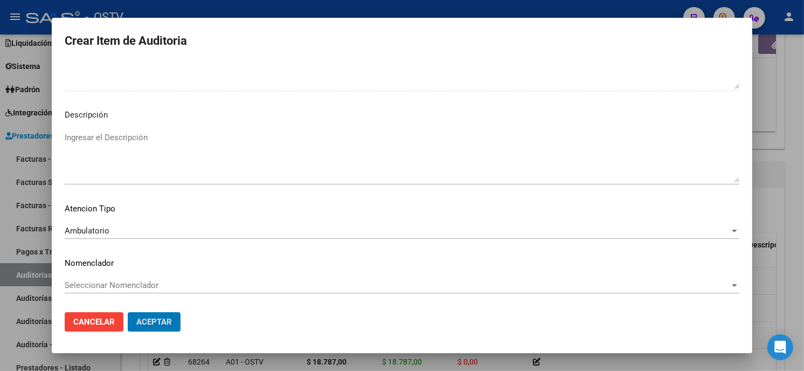
click at [128, 312] on button "Aceptar" at bounding box center [154, 321] width 53 height 19
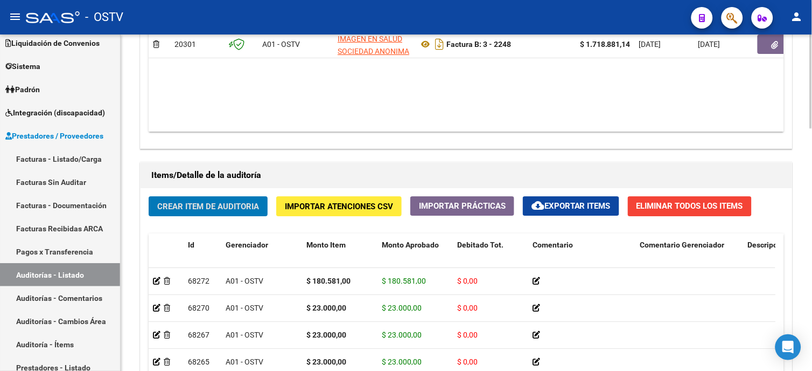
click at [234, 214] on button "Crear Item de Auditoria" at bounding box center [208, 206] width 119 height 20
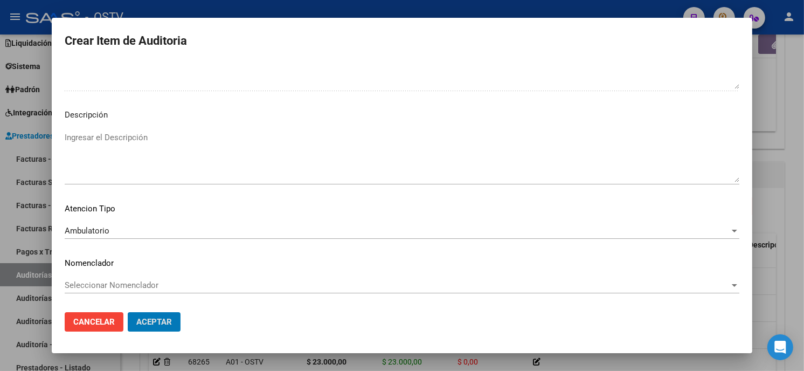
click at [128, 312] on button "Aceptar" at bounding box center [154, 321] width 53 height 19
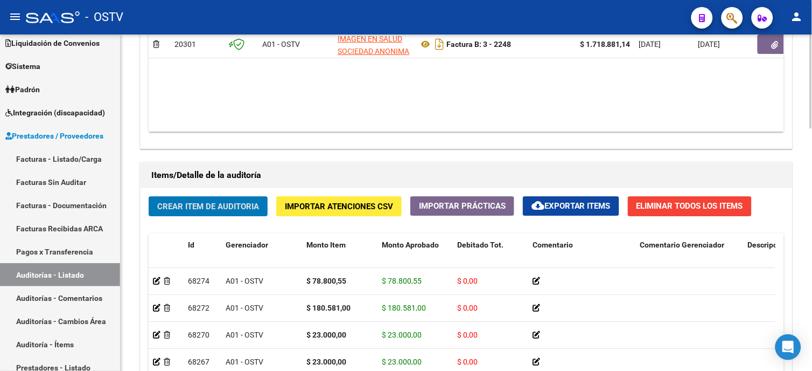
click at [248, 204] on span "Crear Item de Auditoria" at bounding box center [208, 206] width 102 height 10
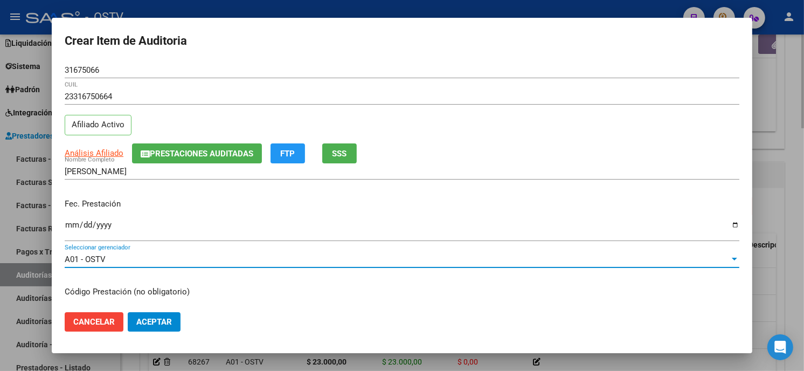
scroll to position [131, 0]
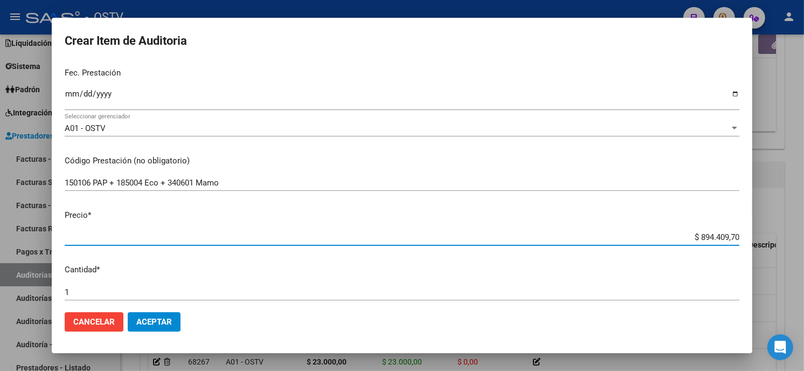
paste input "239.093,2"
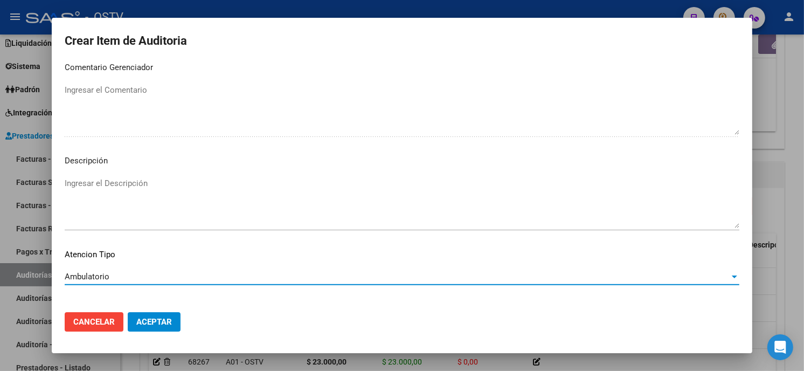
scroll to position [636, 0]
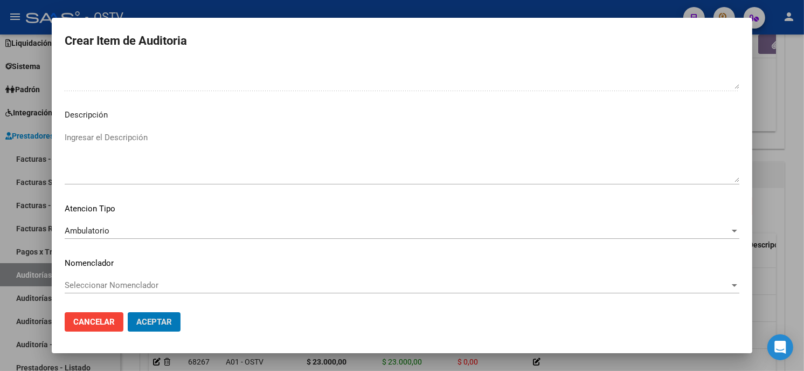
click at [128, 312] on button "Aceptar" at bounding box center [154, 321] width 53 height 19
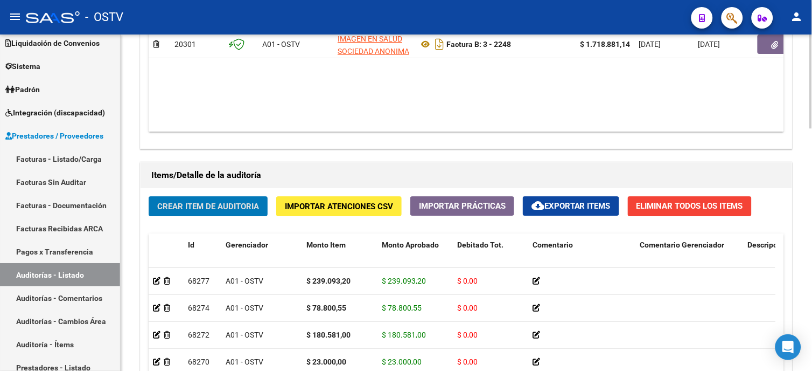
click at [230, 219] on div "Crear Item de Auditoria Importar Atenciones CSV Importar Prácticas cloud_downlo…" at bounding box center [467, 349] width 652 height 322
click at [230, 209] on span "Crear Item de Auditoria" at bounding box center [208, 206] width 102 height 10
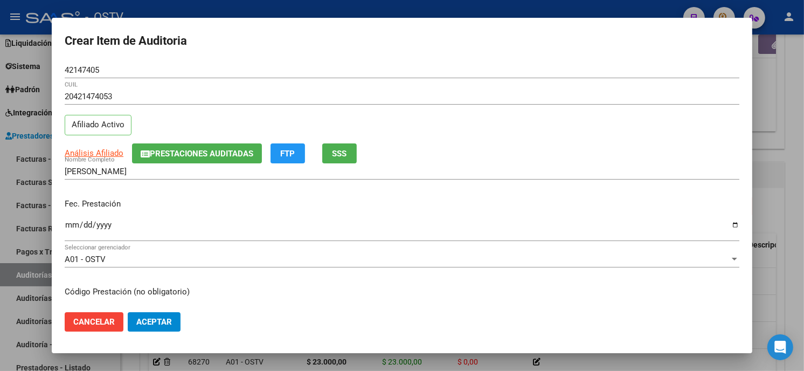
scroll to position [131, 0]
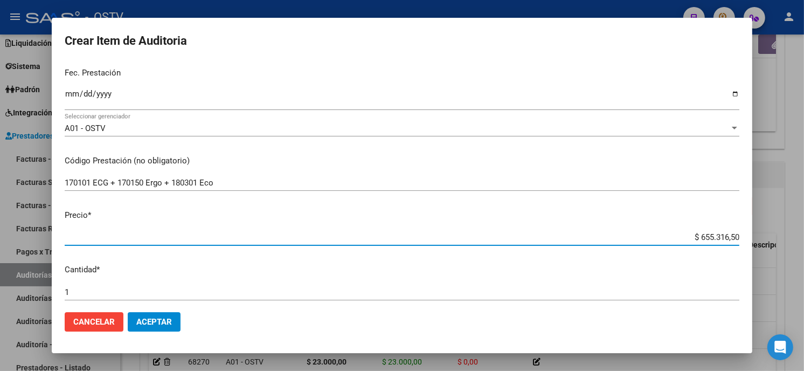
paste input "233.588,5"
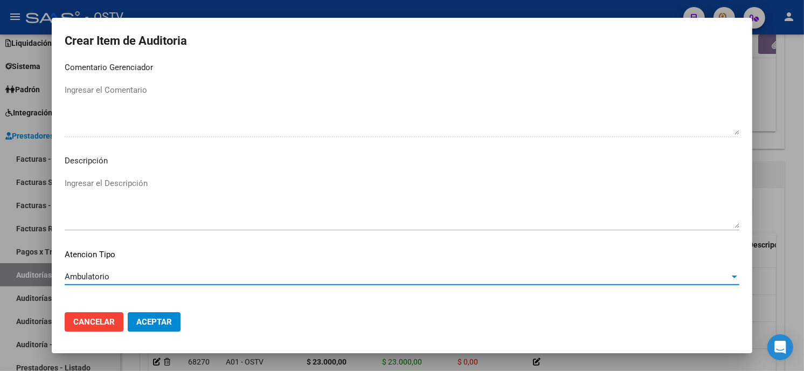
scroll to position [636, 0]
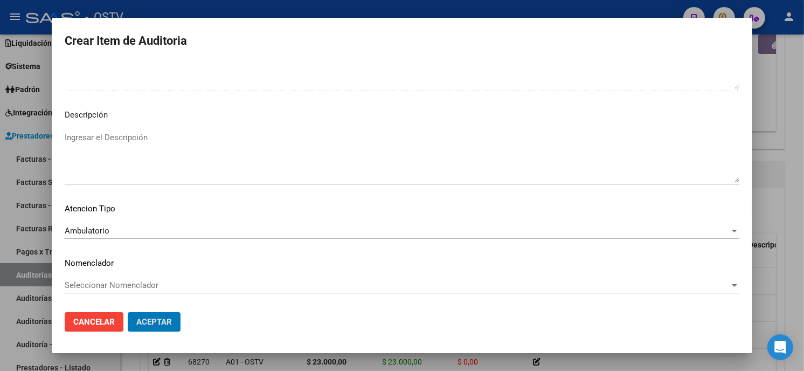
click at [128, 312] on button "Aceptar" at bounding box center [154, 321] width 53 height 19
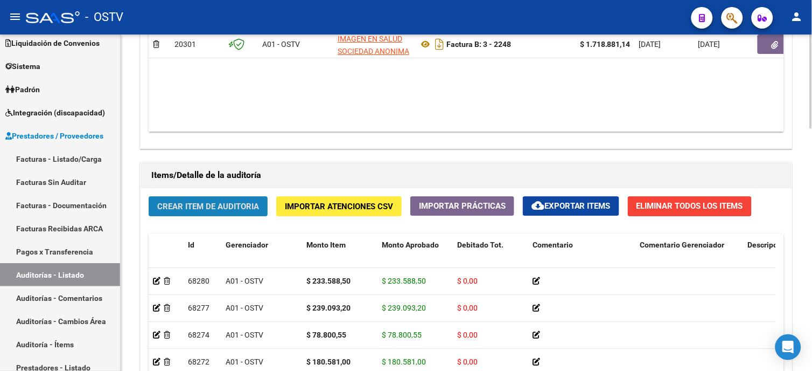
click at [206, 211] on span "Crear Item de Auditoria" at bounding box center [208, 206] width 102 height 10
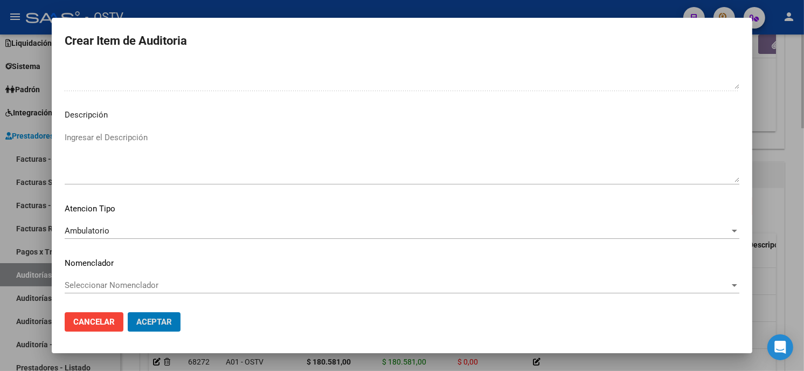
click at [128, 312] on button "Aceptar" at bounding box center [154, 321] width 53 height 19
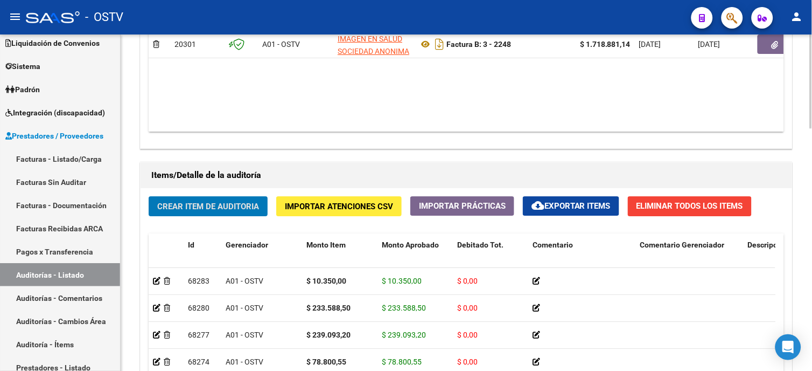
click at [206, 211] on span "Crear Item de Auditoria" at bounding box center [208, 206] width 102 height 10
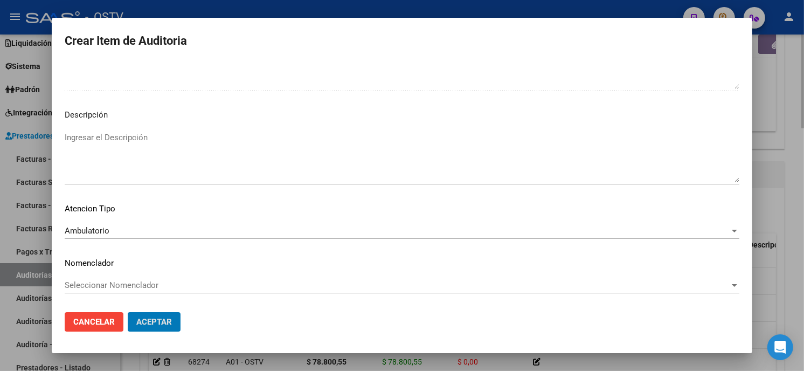
click at [128, 312] on button "Aceptar" at bounding box center [154, 321] width 53 height 19
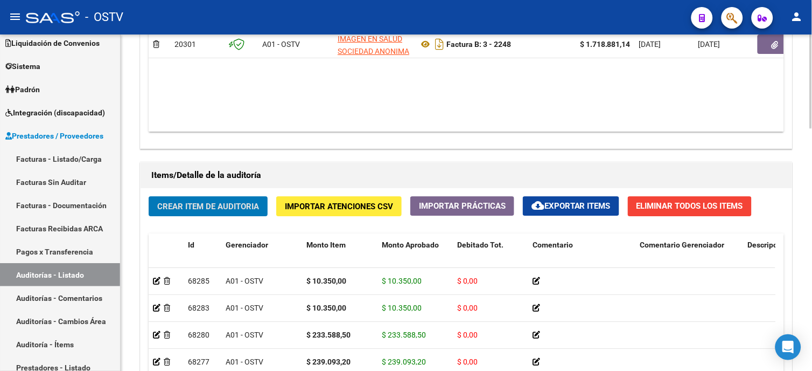
click at [245, 201] on span "Crear Item de Auditoria" at bounding box center [208, 206] width 102 height 10
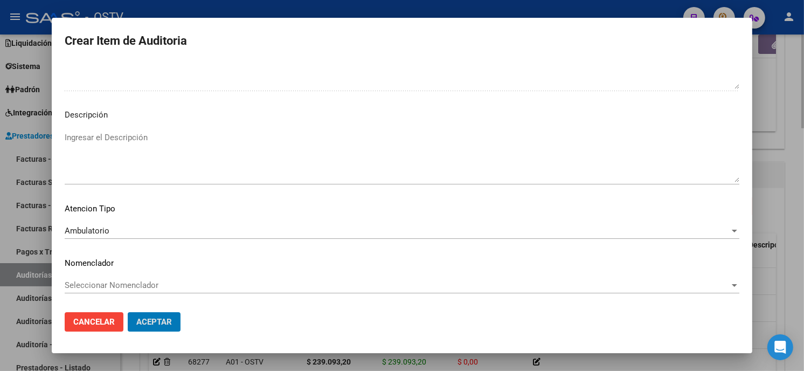
click at [128, 312] on button "Aceptar" at bounding box center [154, 321] width 53 height 19
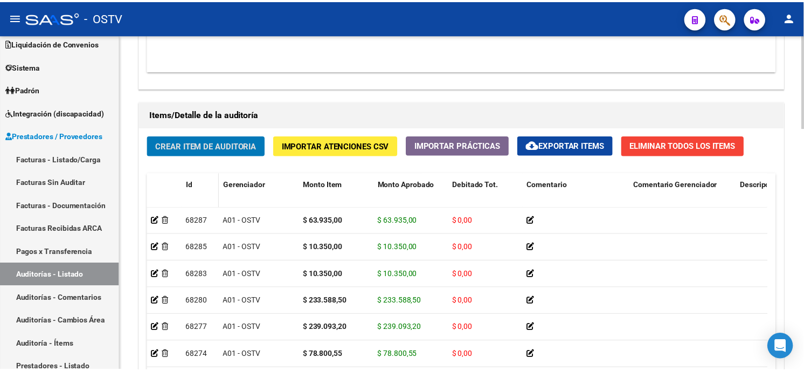
scroll to position [719, 0]
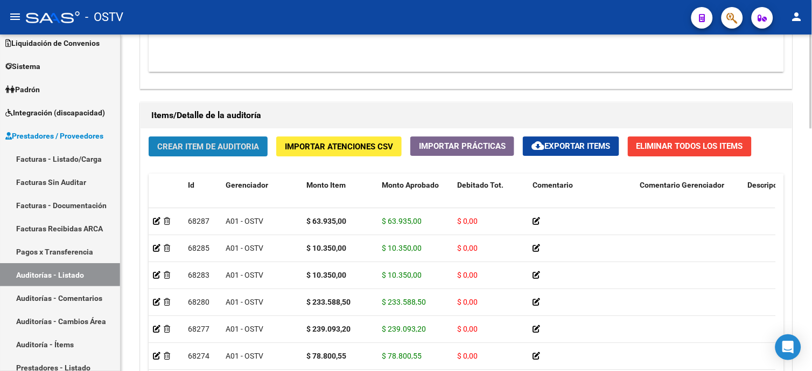
click at [204, 147] on span "Crear Item de Auditoria" at bounding box center [208, 147] width 102 height 10
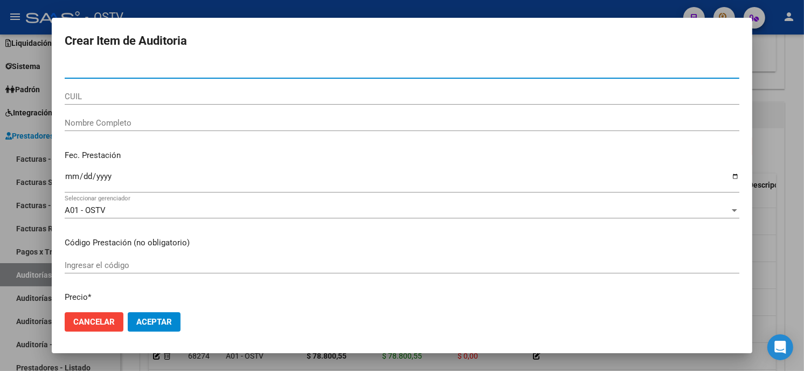
click at [364, 67] on input "Nro Documento" at bounding box center [402, 70] width 675 height 10
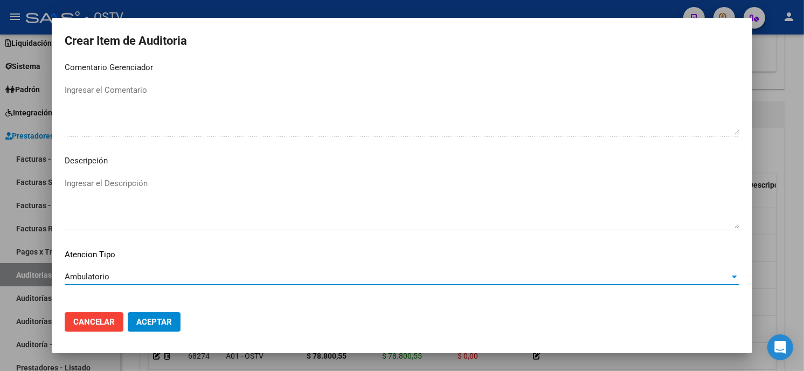
scroll to position [636, 0]
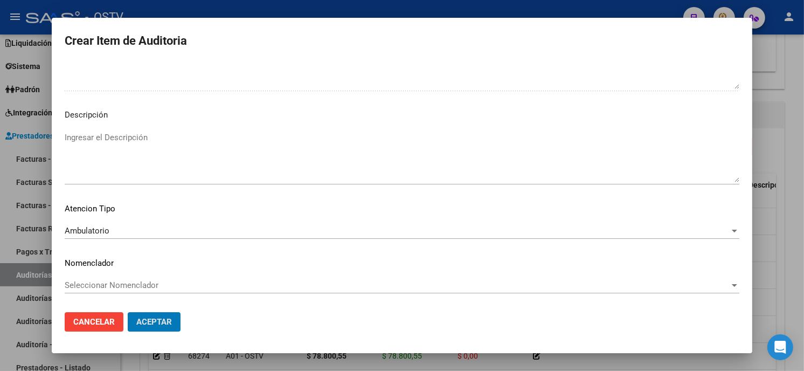
click at [128, 312] on button "Aceptar" at bounding box center [154, 321] width 53 height 19
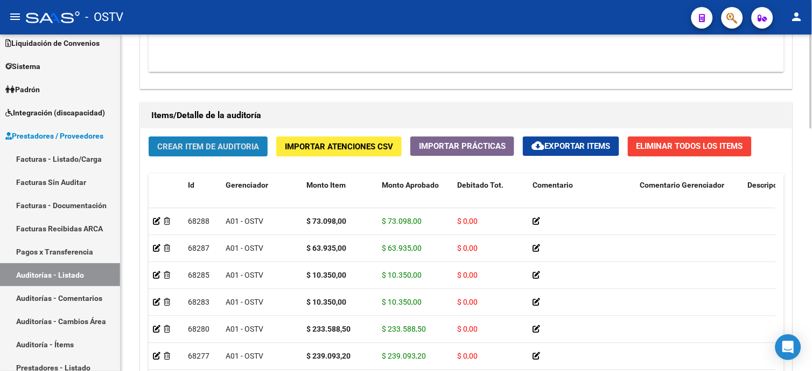
click at [240, 142] on span "Crear Item de Auditoria" at bounding box center [208, 146] width 102 height 10
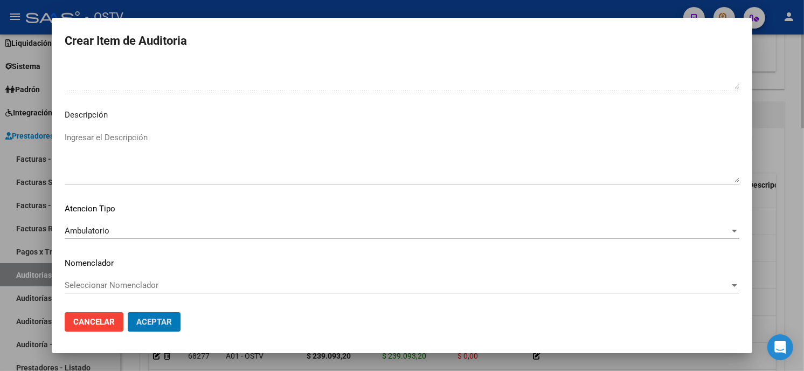
click at [128, 312] on button "Aceptar" at bounding box center [154, 321] width 53 height 19
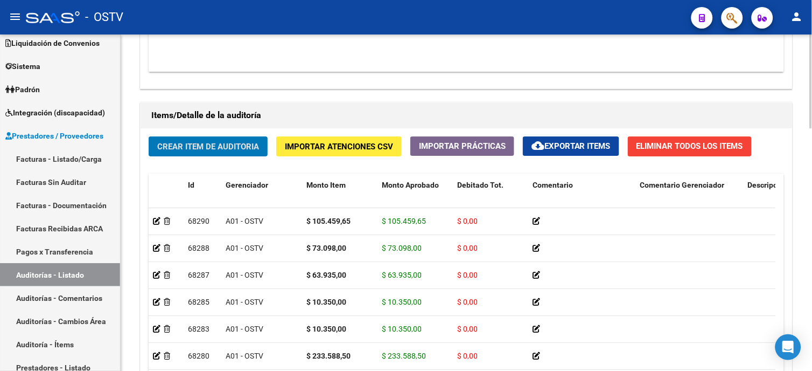
click at [240, 141] on button "Crear Item de Auditoria" at bounding box center [208, 146] width 119 height 20
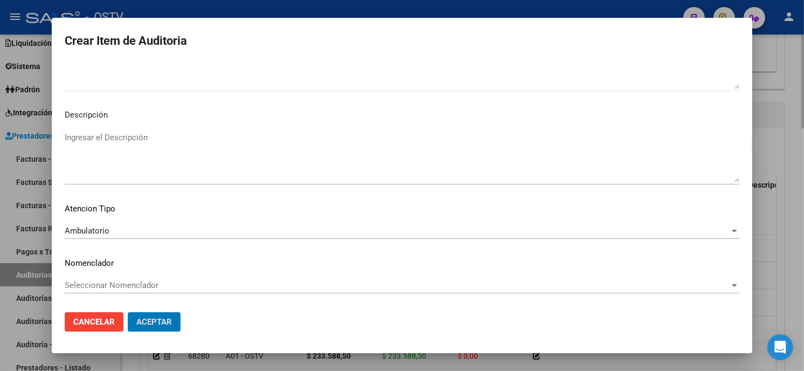
click at [128, 312] on button "Aceptar" at bounding box center [154, 321] width 53 height 19
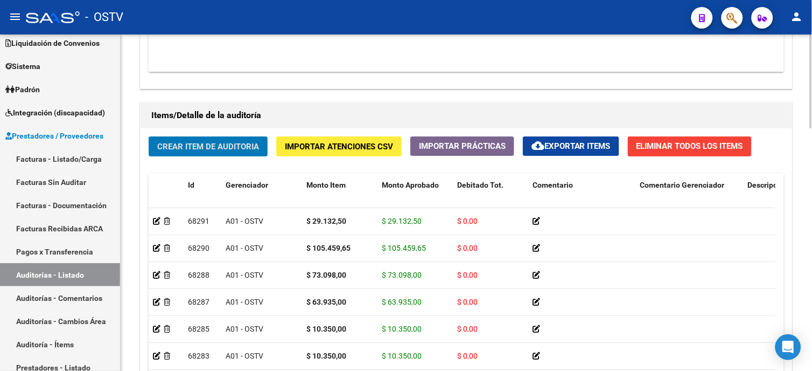
click at [240, 141] on button "Crear Item de Auditoria" at bounding box center [208, 146] width 119 height 20
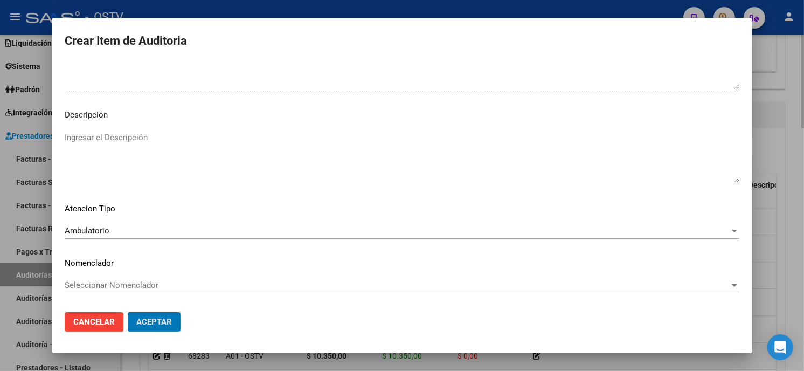
click at [128, 312] on button "Aceptar" at bounding box center [154, 321] width 53 height 19
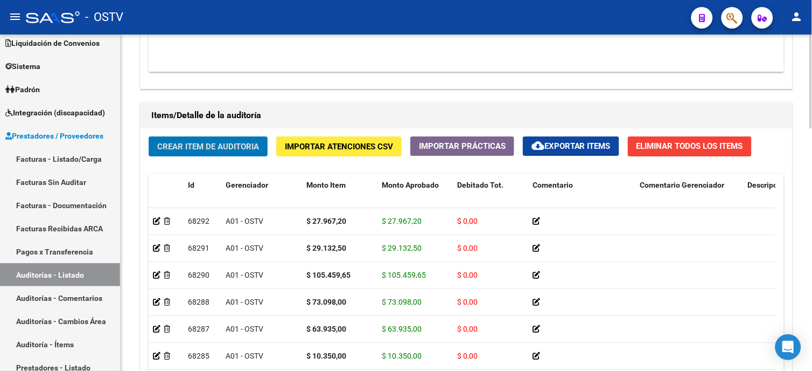
click at [240, 141] on button "Crear Item de Auditoria" at bounding box center [208, 146] width 119 height 20
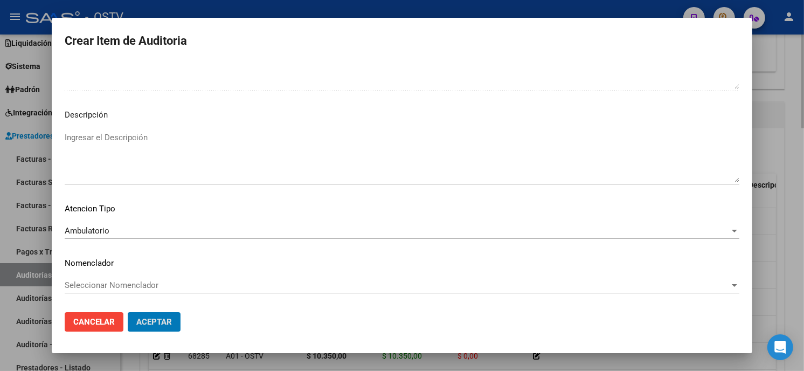
click at [128, 312] on button "Aceptar" at bounding box center [154, 321] width 53 height 19
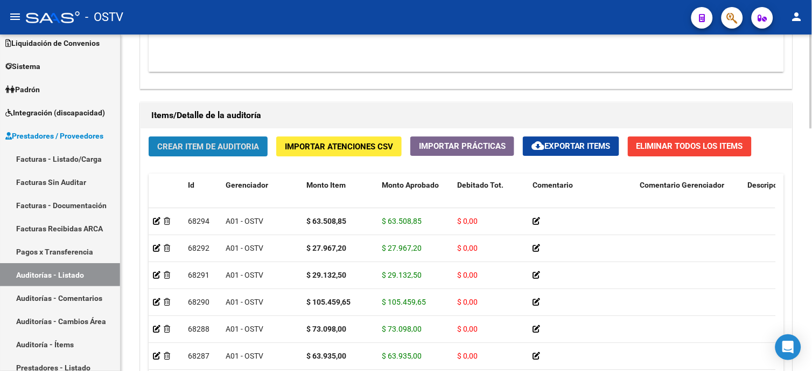
click at [240, 141] on button "Crear Item de Auditoria" at bounding box center [208, 146] width 119 height 20
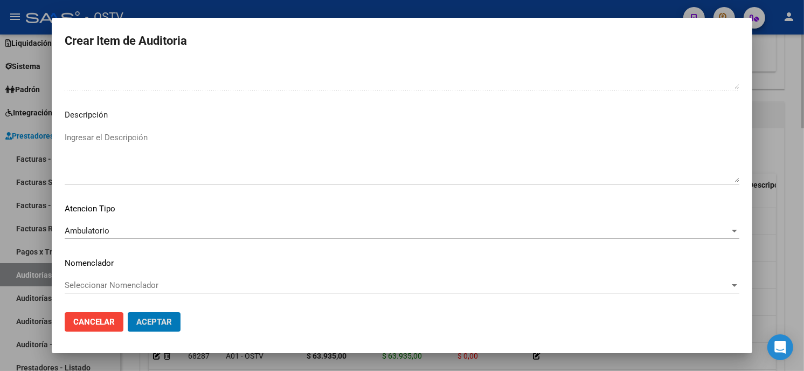
click at [128, 312] on button "Aceptar" at bounding box center [154, 321] width 53 height 19
